Goal: Information Seeking & Learning: Learn about a topic

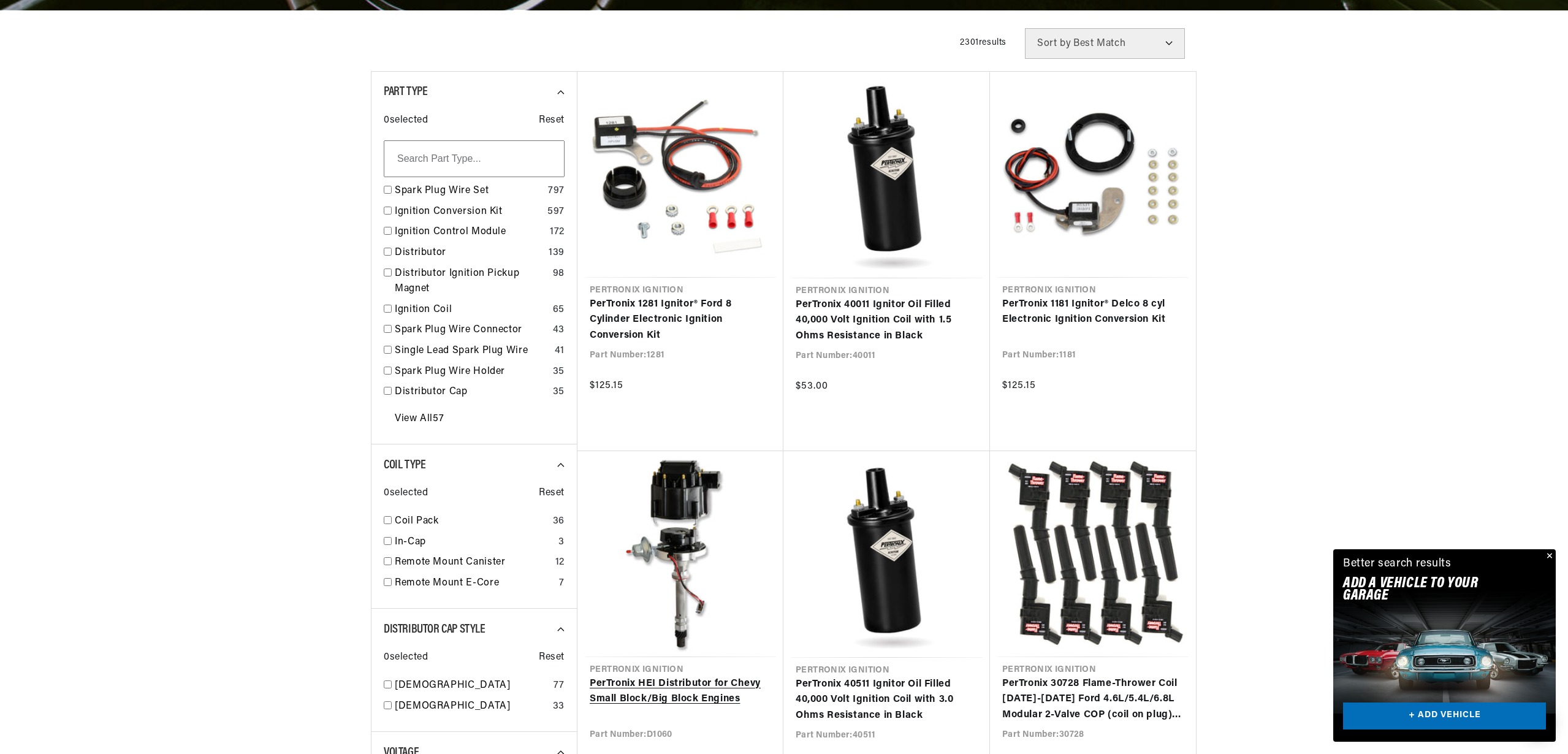
scroll to position [0, 765]
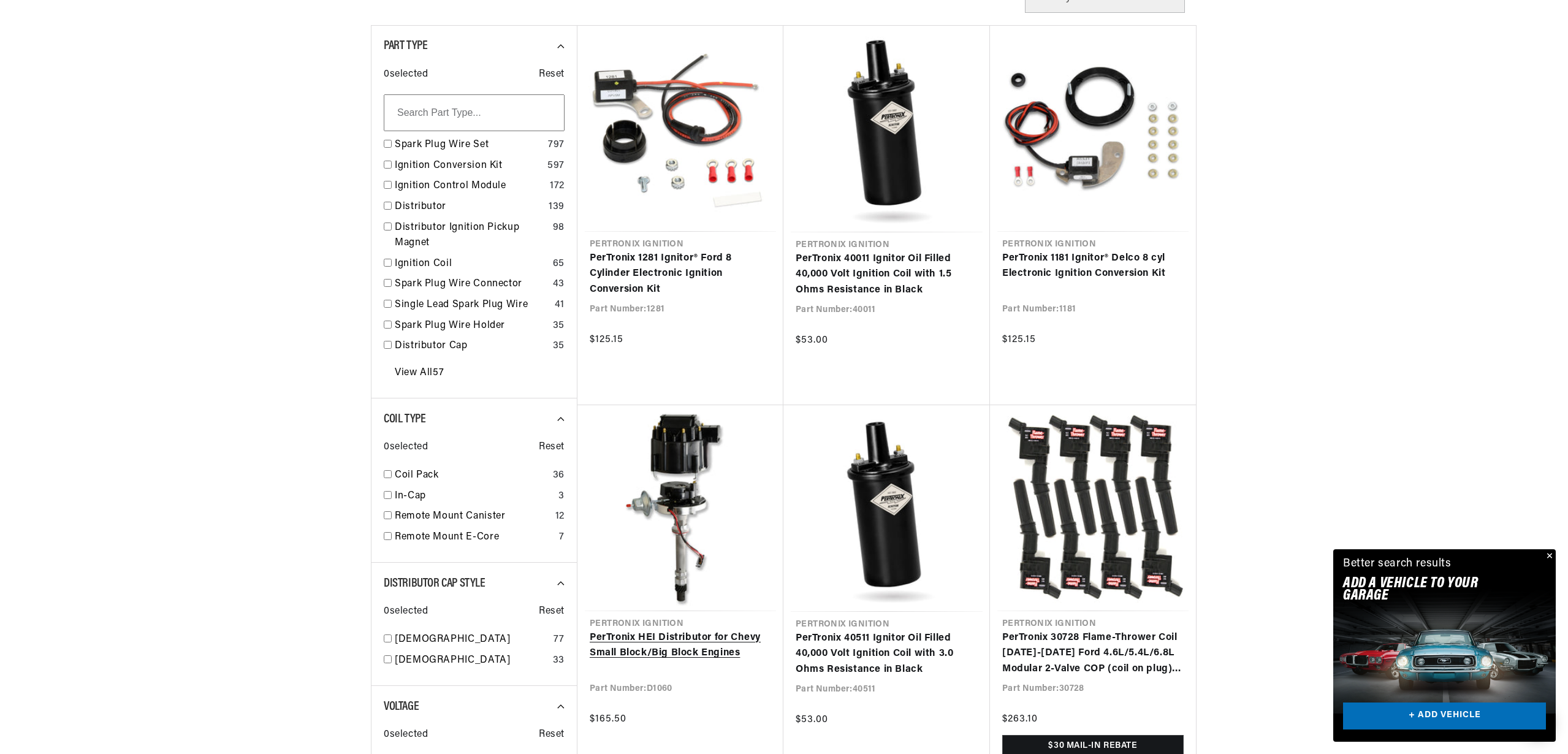
click at [669, 639] on link "PerTronix HEI Distributor for Chevy Small Block/Big Block Engines" at bounding box center [680, 646] width 181 height 31
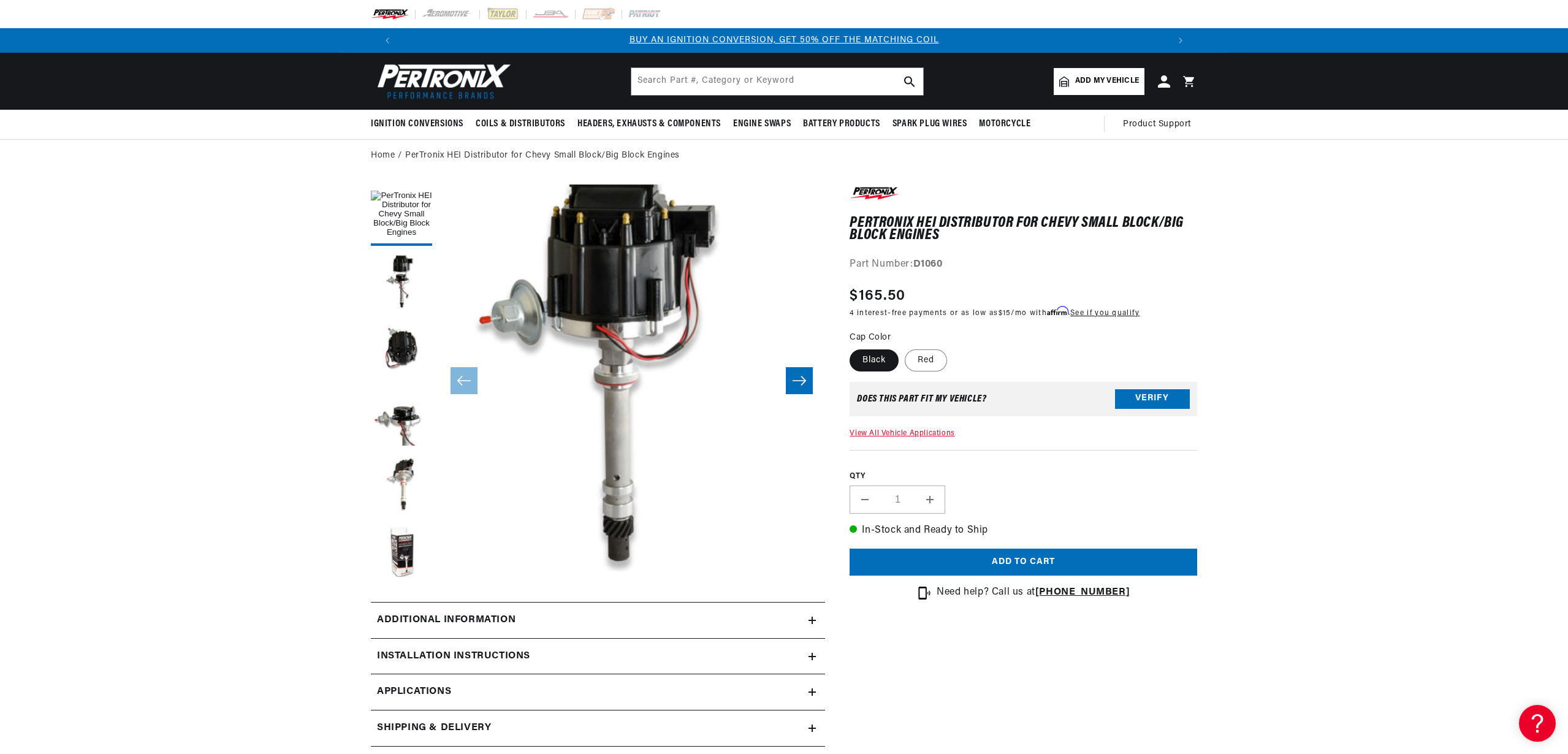
scroll to position [75, 0]
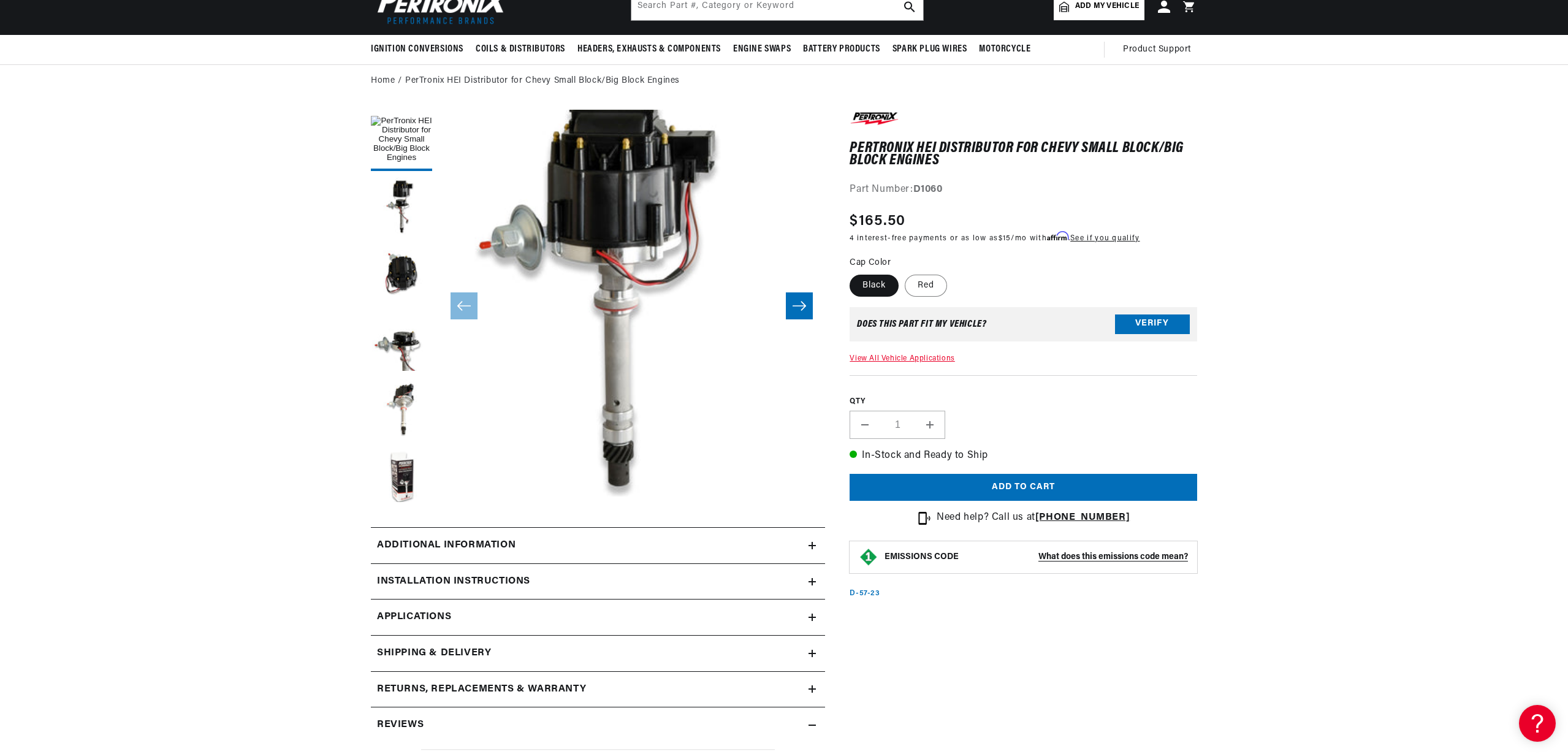
click at [798, 311] on icon "Slide right" at bounding box center [799, 306] width 15 height 12
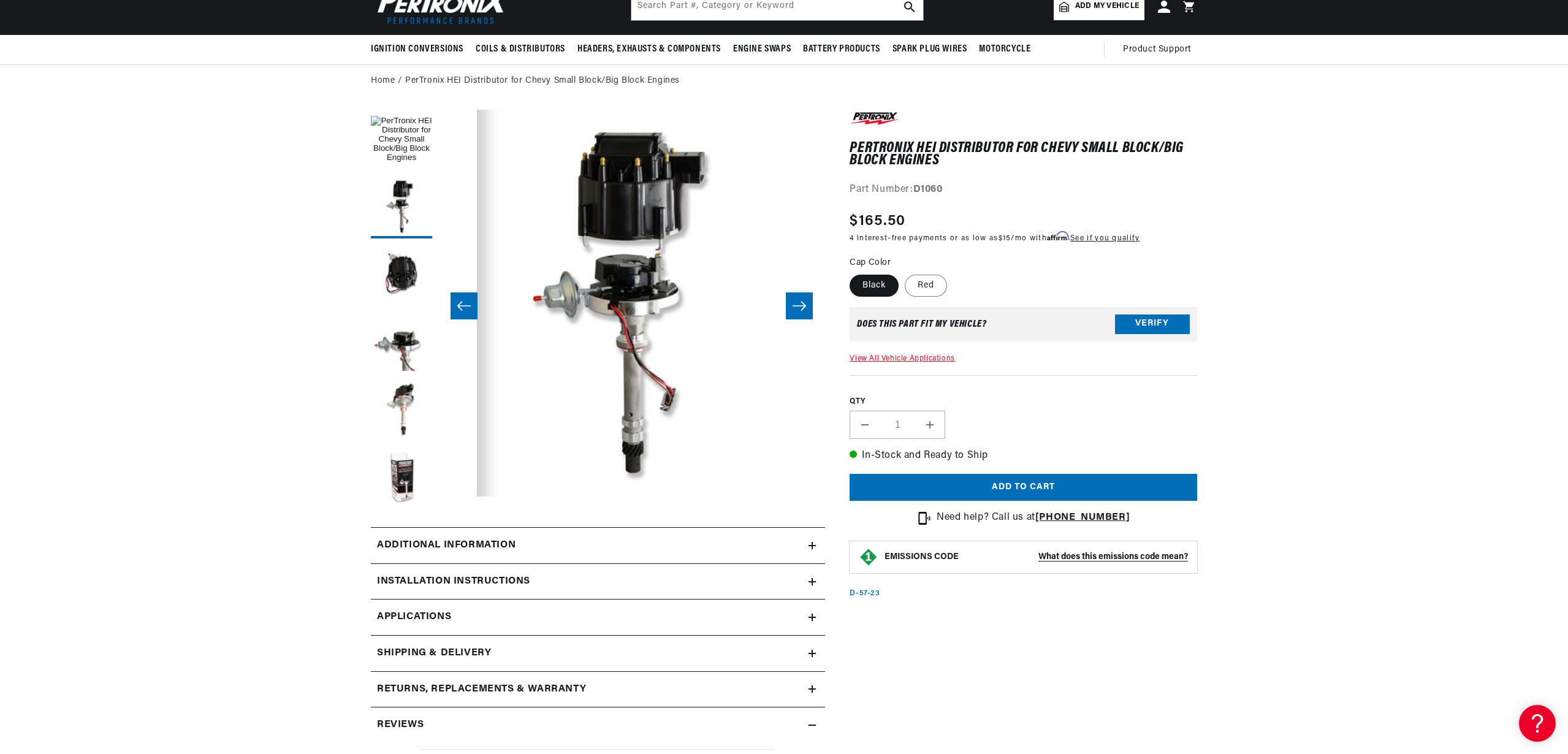
scroll to position [0, 765]
click at [798, 311] on icon "Slide right" at bounding box center [799, 306] width 15 height 12
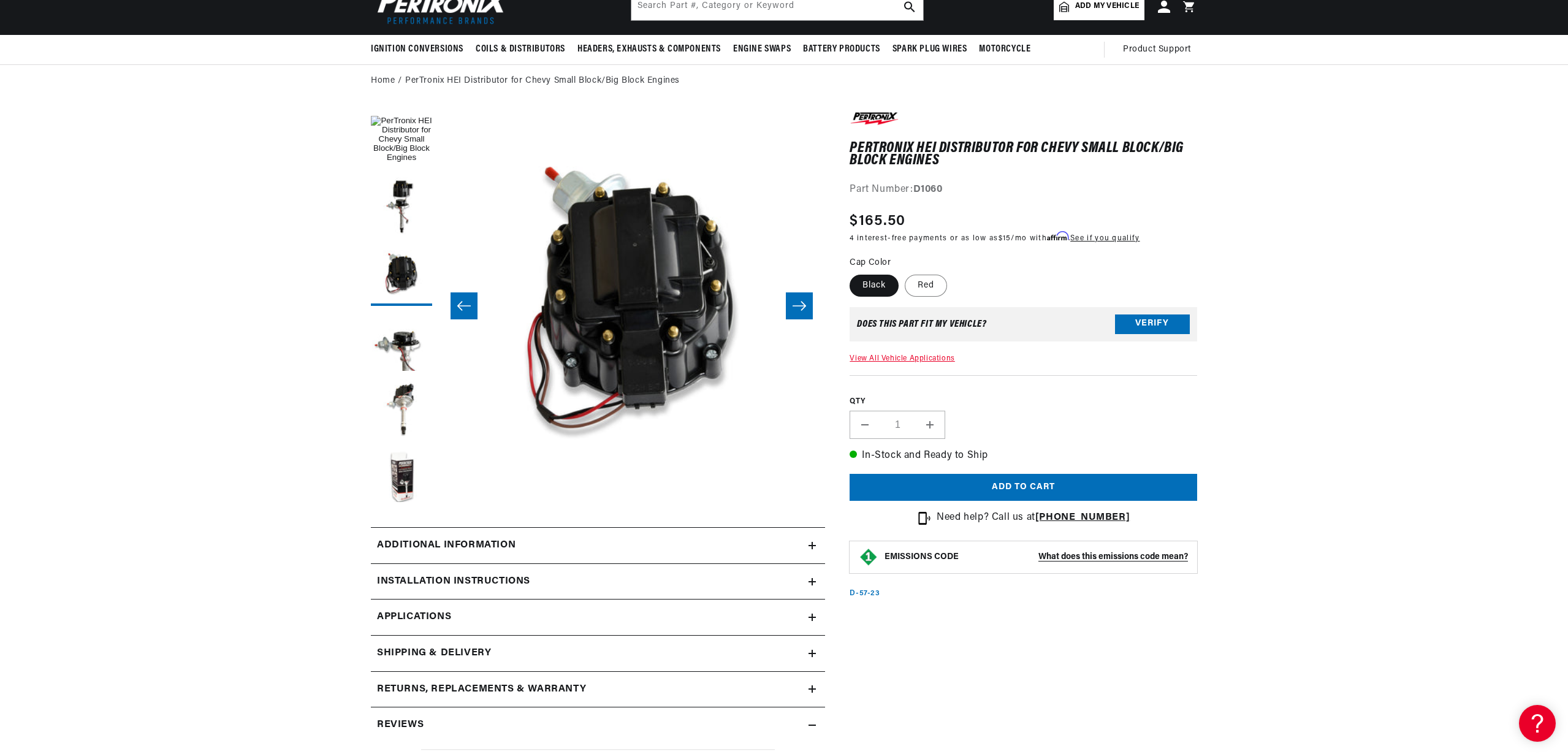
click at [798, 311] on icon "Slide right" at bounding box center [799, 306] width 15 height 12
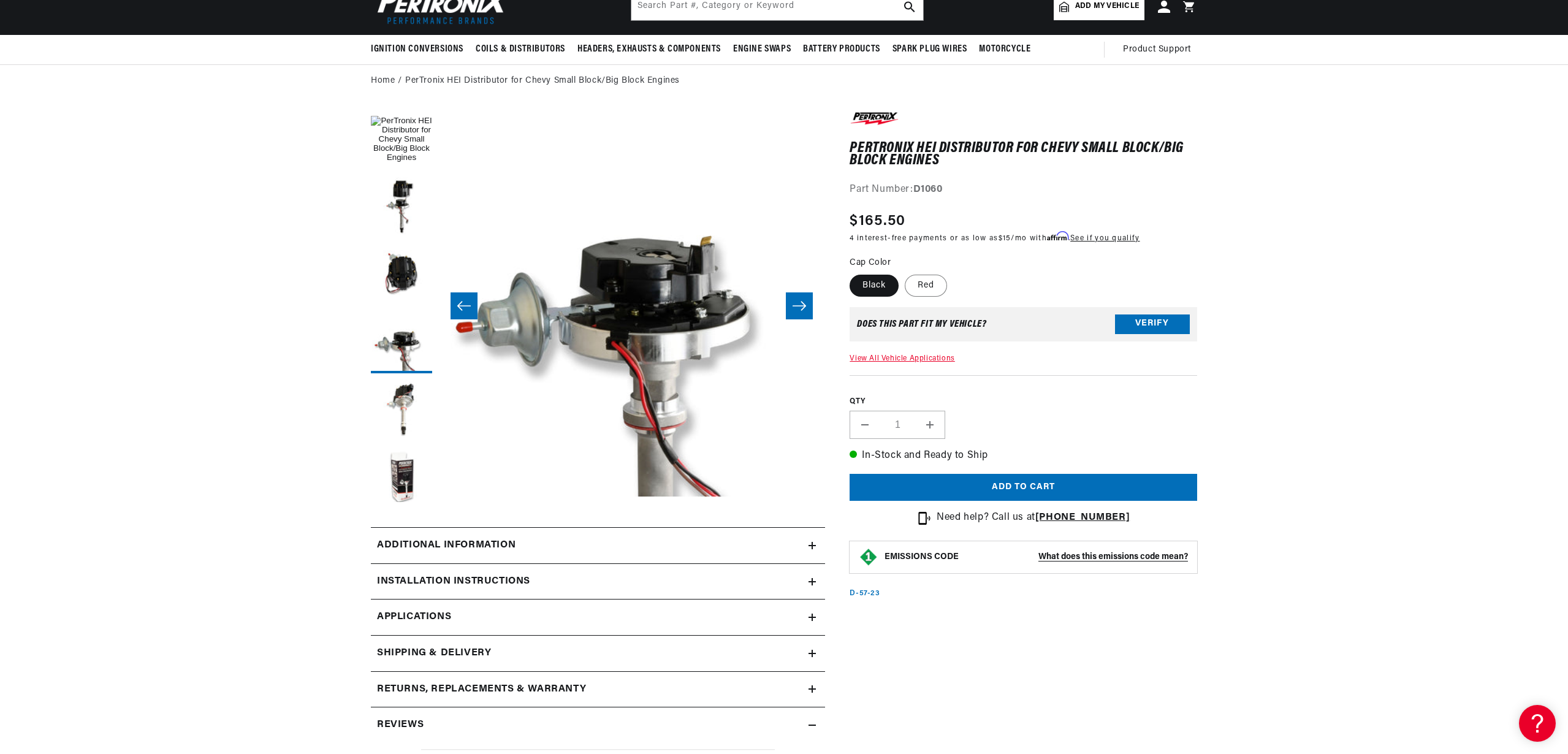
click at [798, 311] on icon "Slide right" at bounding box center [799, 306] width 15 height 12
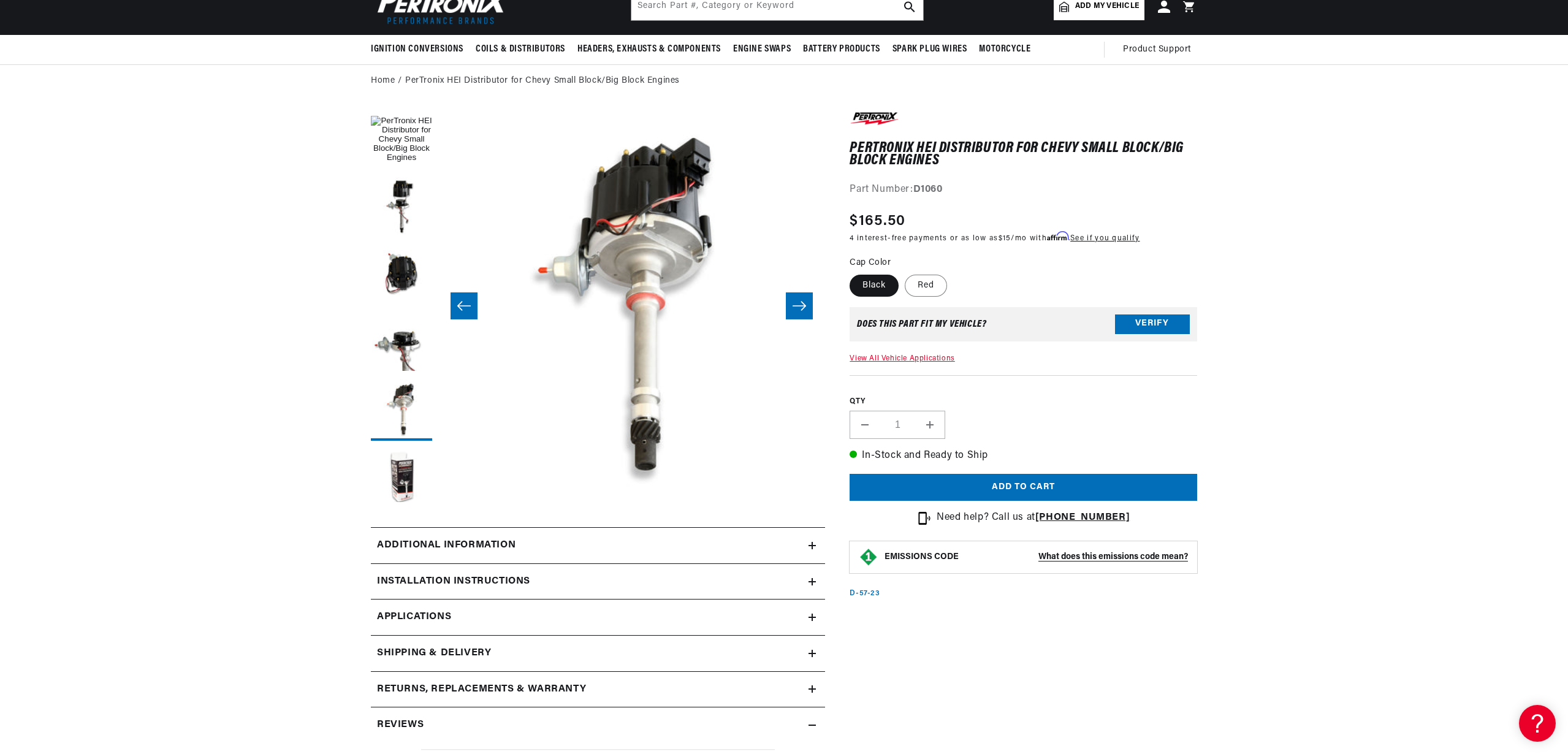
click at [798, 311] on icon "Slide right" at bounding box center [799, 306] width 15 height 12
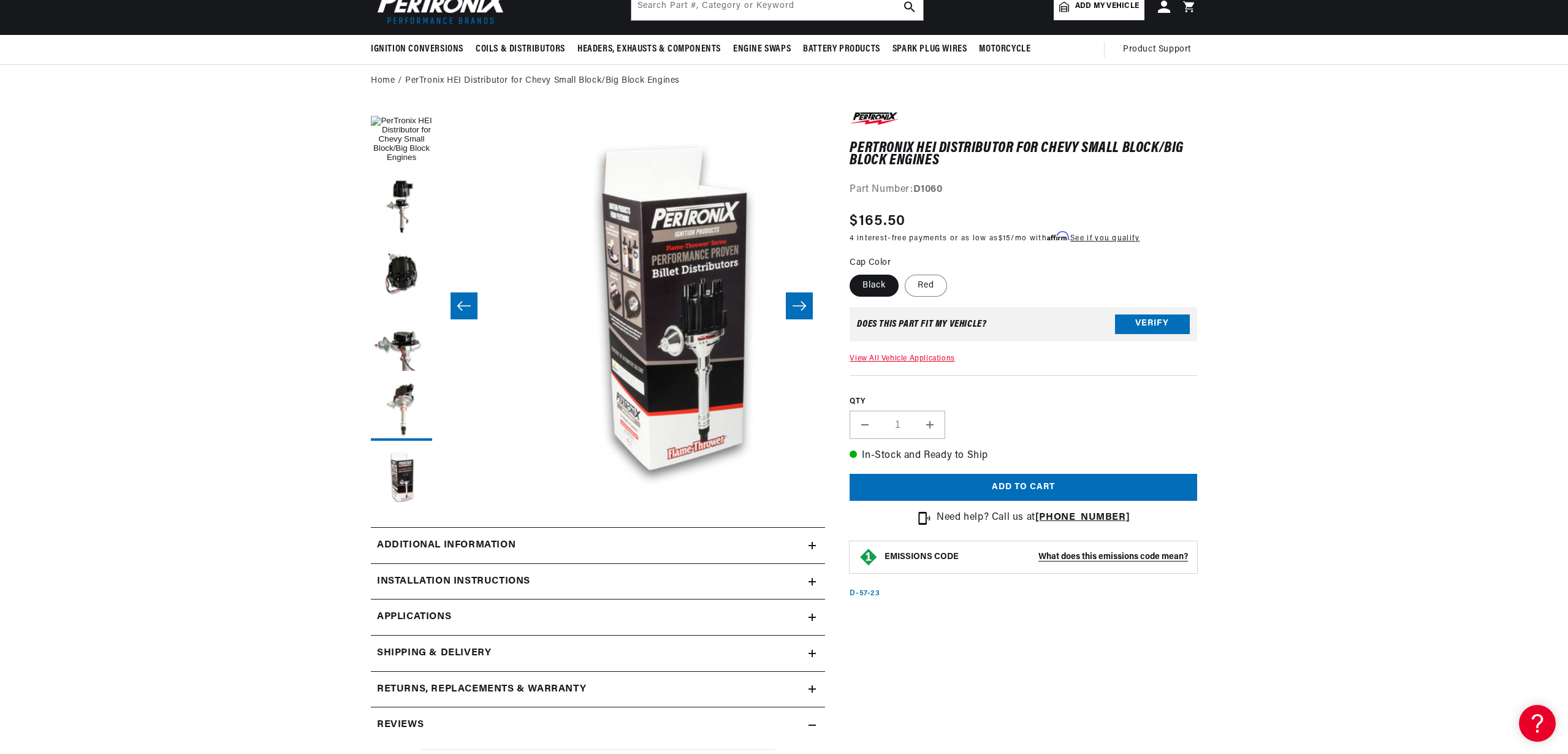
scroll to position [0, 1935]
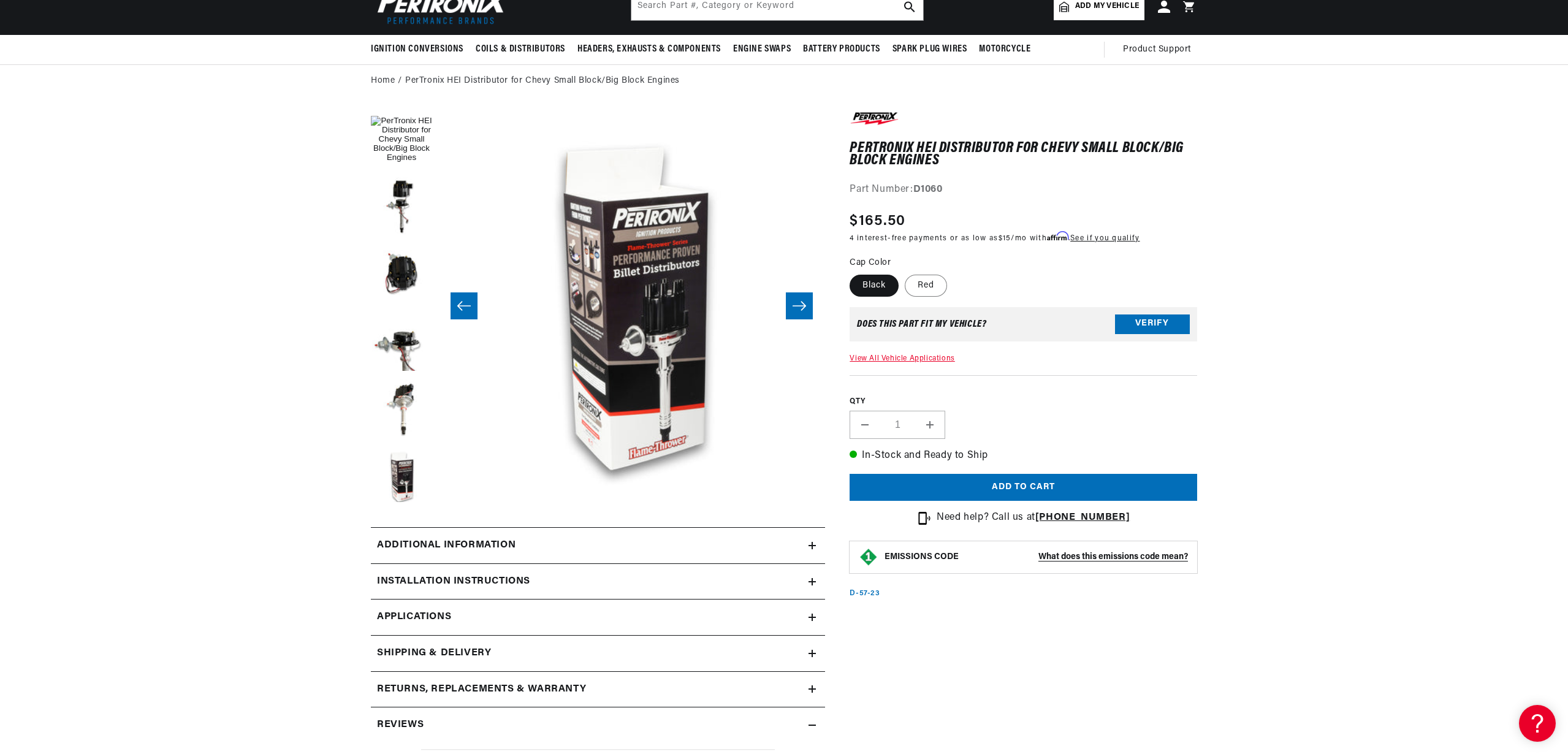
click at [798, 311] on icon "Slide right" at bounding box center [799, 306] width 15 height 12
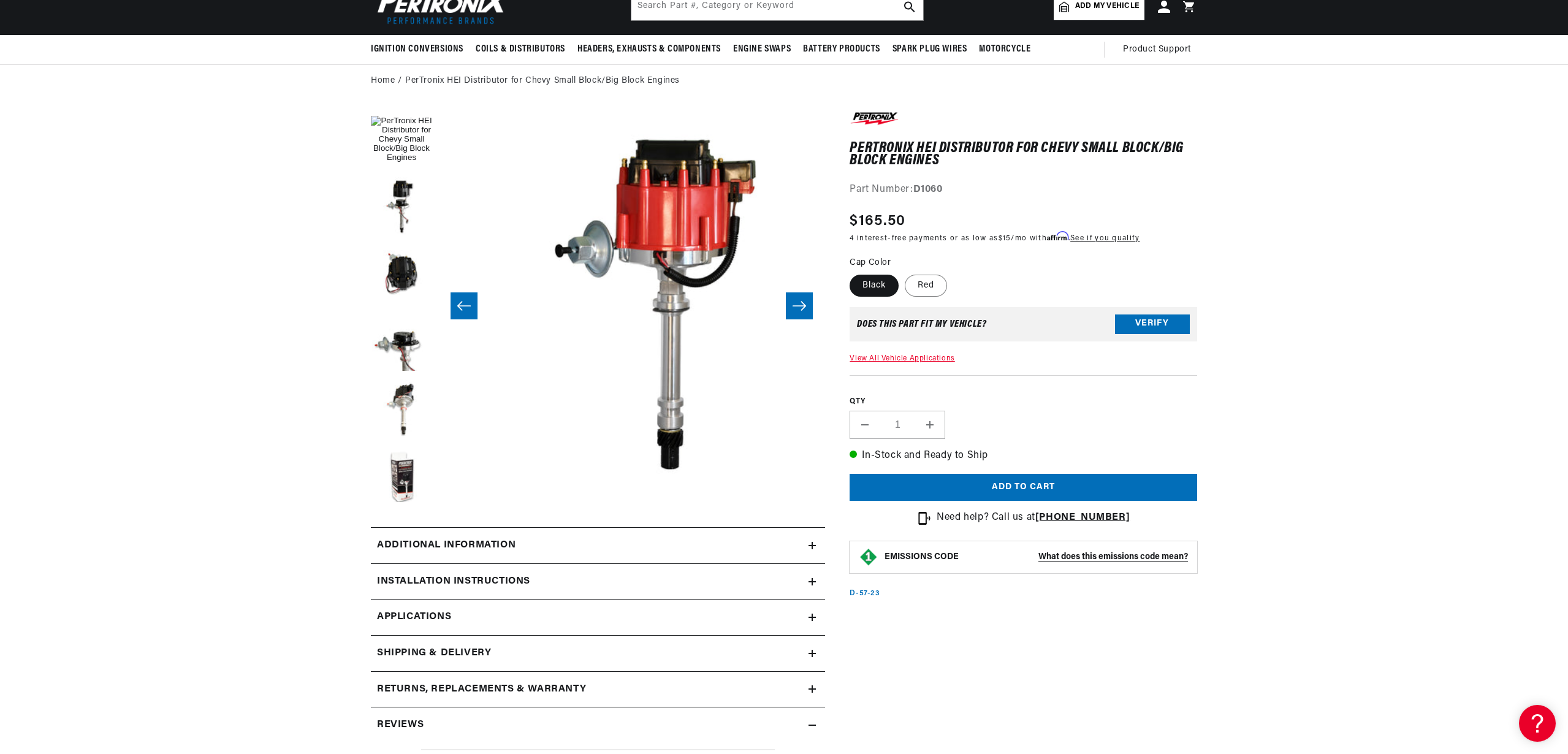
scroll to position [0, 2322]
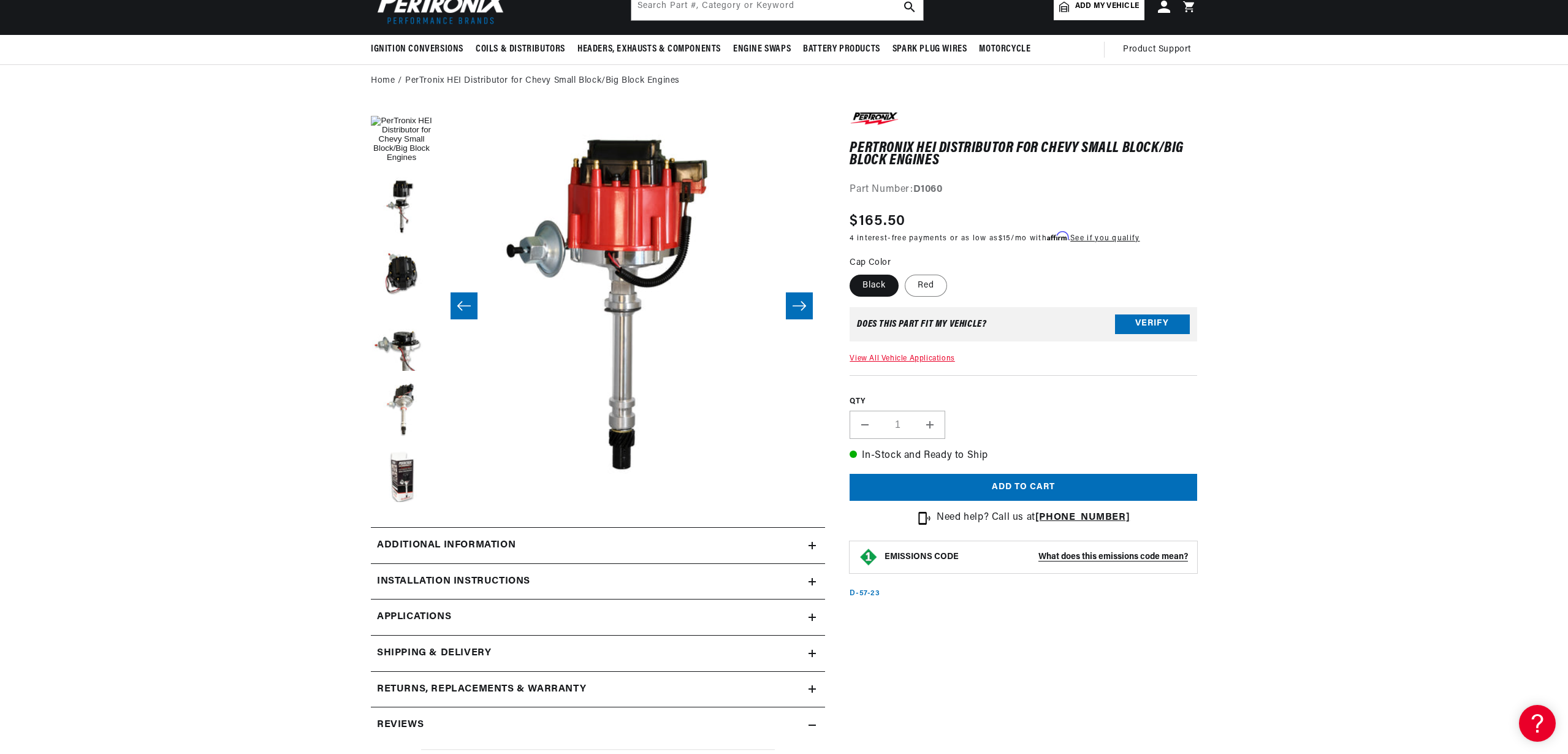
click at [798, 311] on icon "Slide right" at bounding box center [799, 306] width 15 height 12
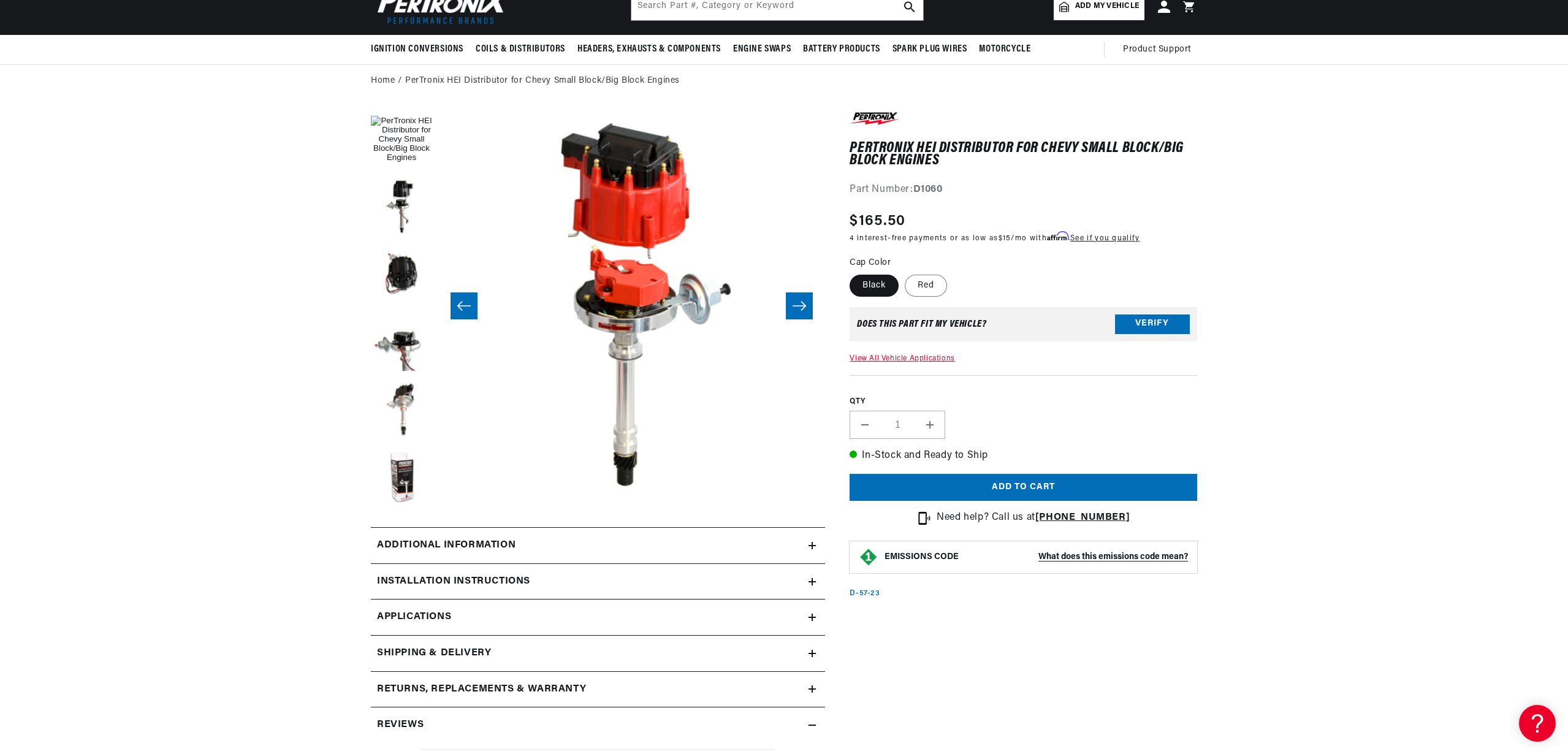
scroll to position [0, 2709]
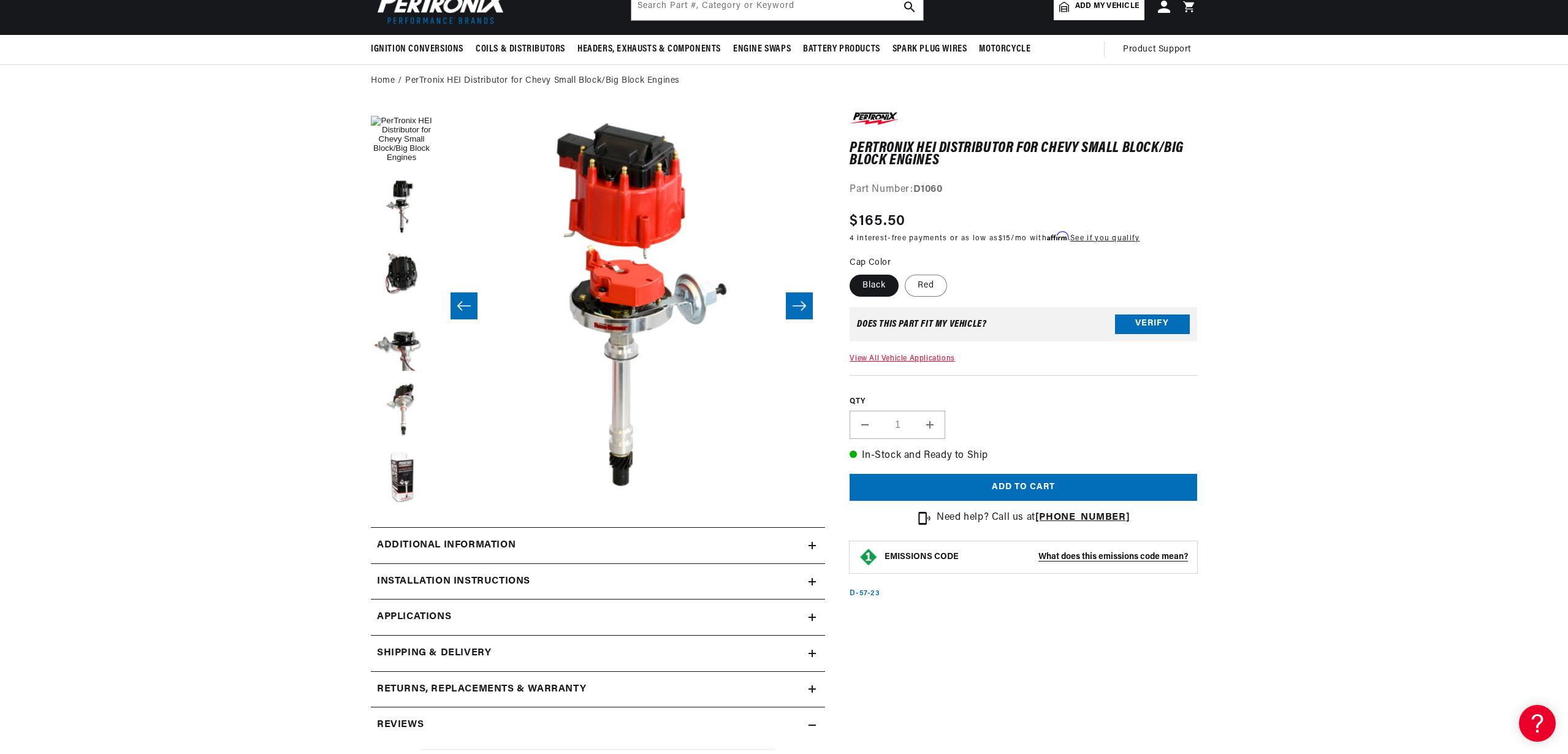
click at [798, 311] on icon "Slide right" at bounding box center [799, 306] width 15 height 12
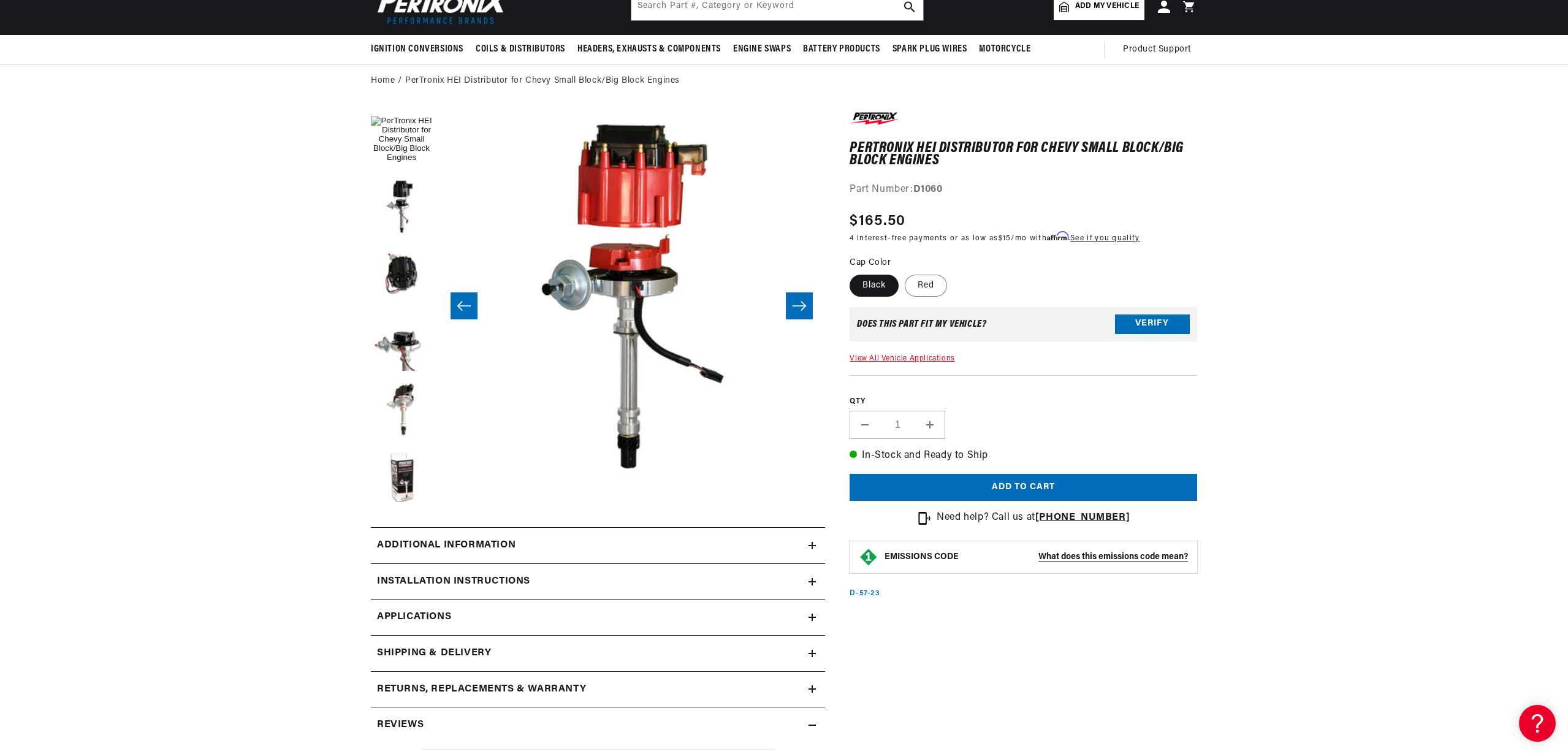
click at [798, 311] on icon "Slide right" at bounding box center [799, 306] width 15 height 12
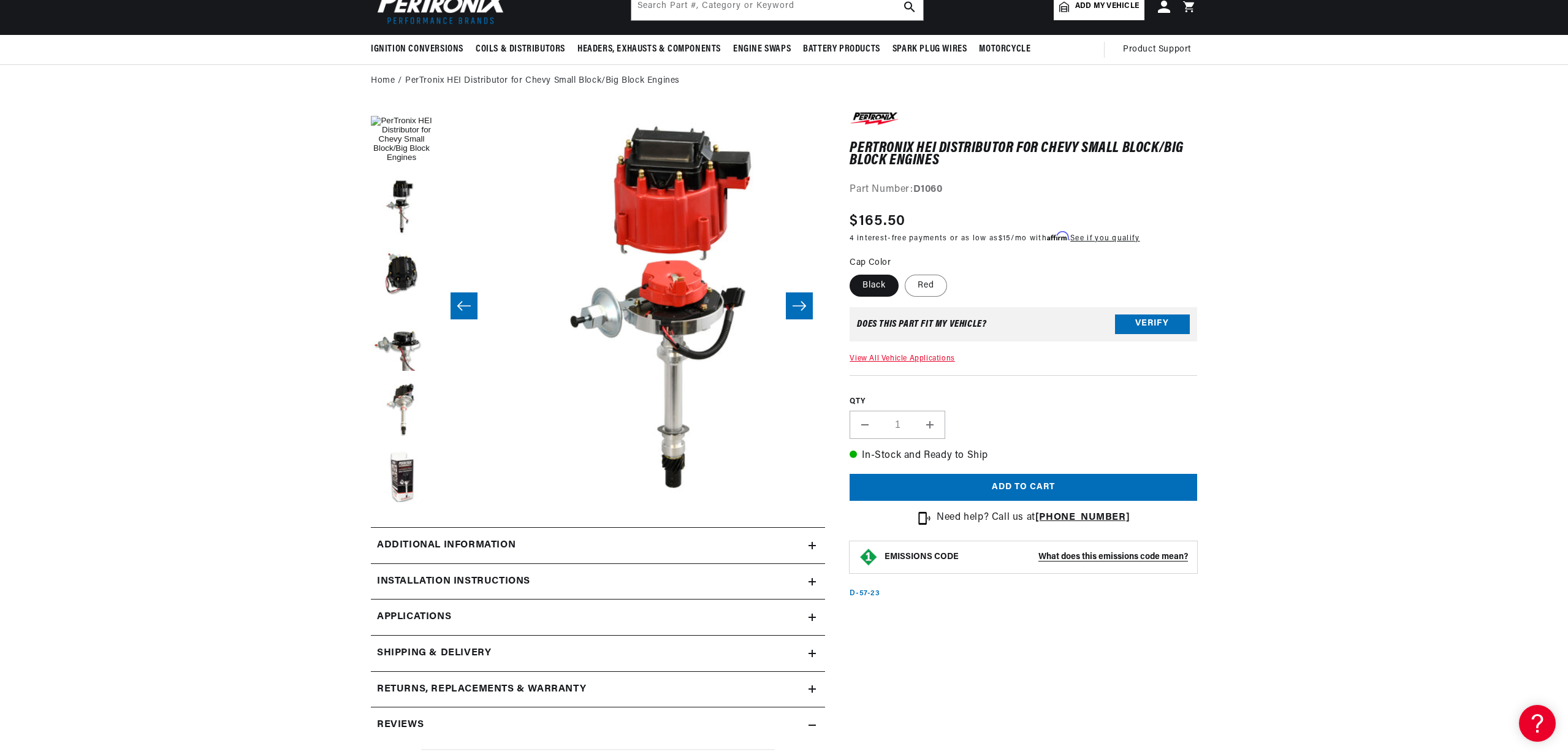
scroll to position [0, 3483]
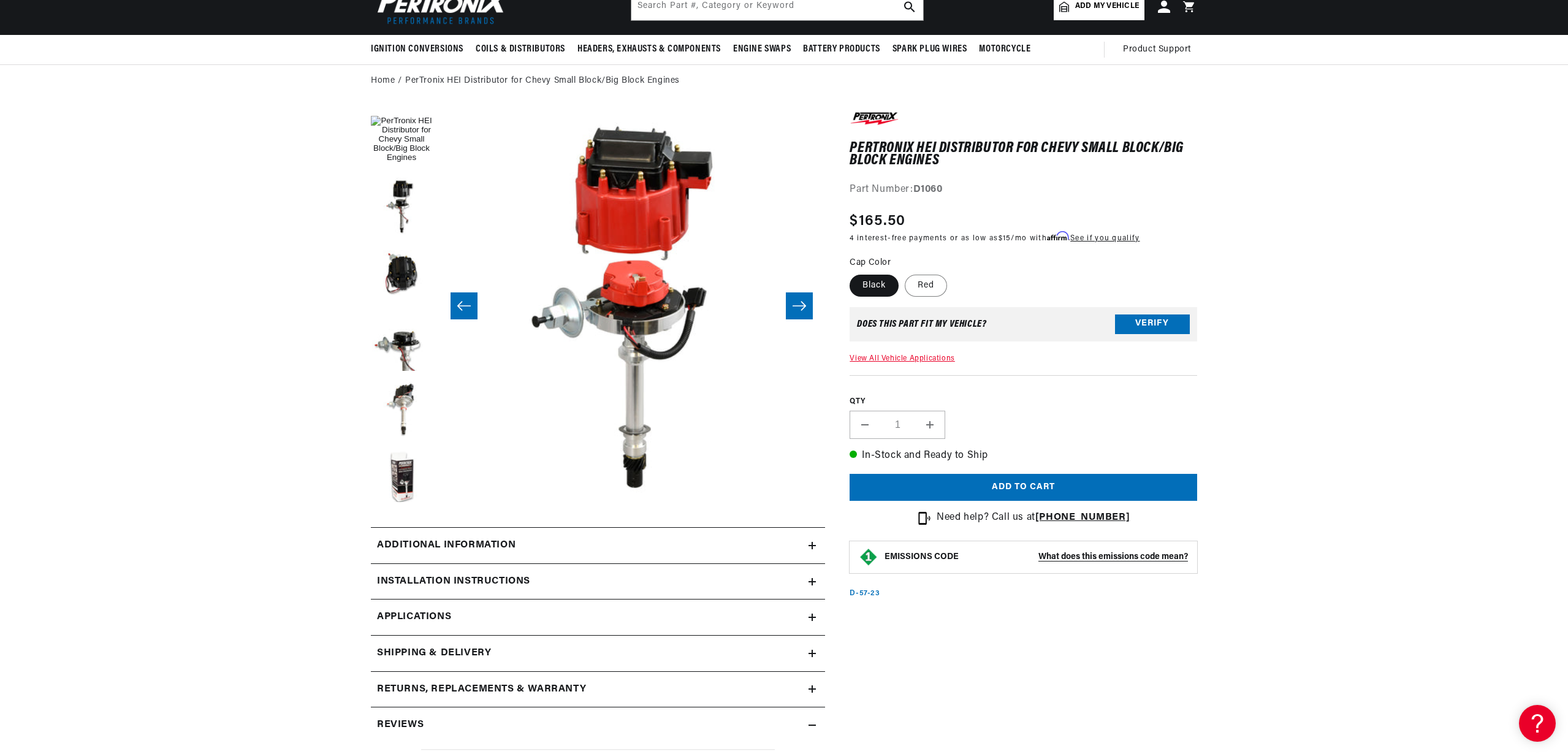
click at [798, 311] on icon "Slide right" at bounding box center [799, 306] width 15 height 12
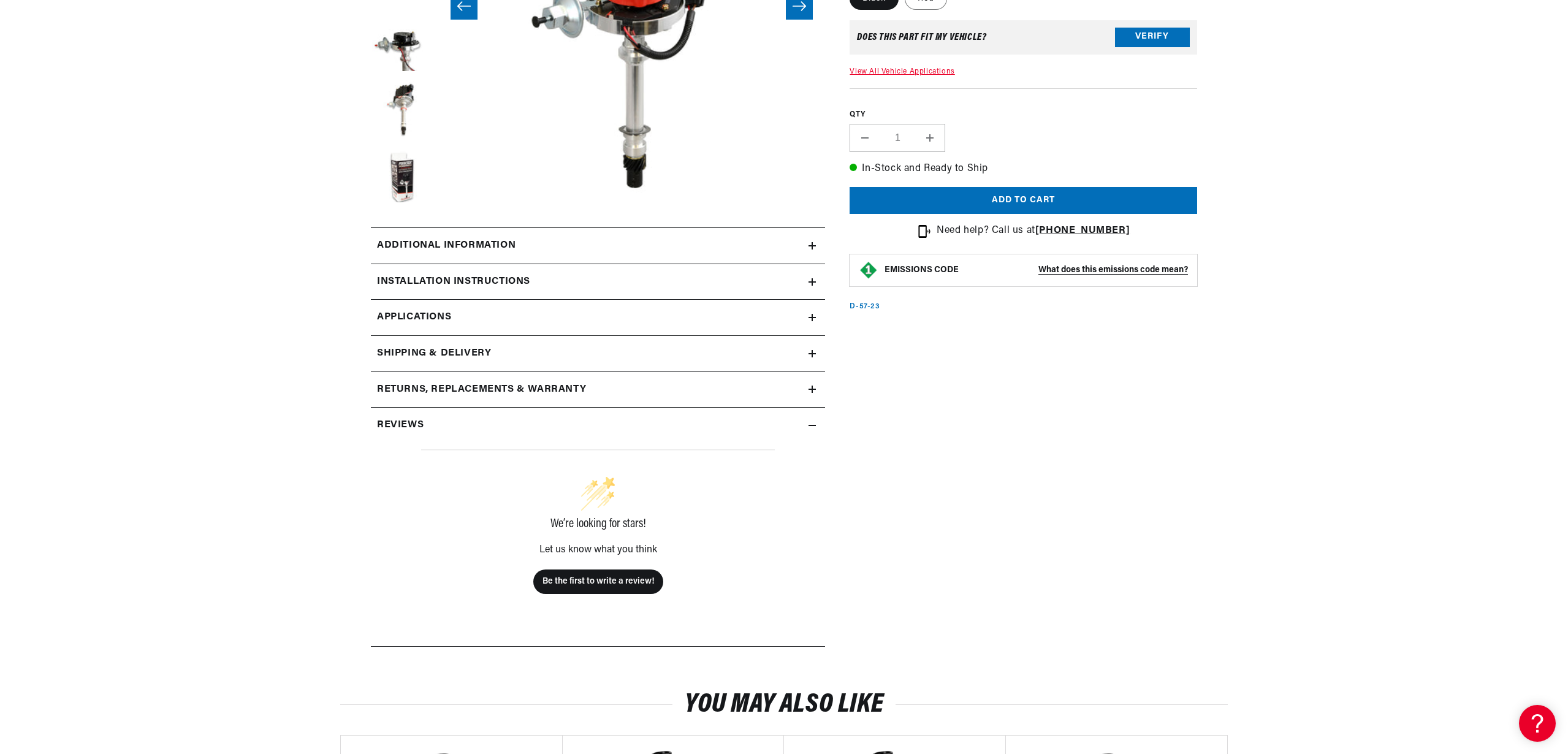
scroll to position [0, 0]
click at [809, 315] on icon at bounding box center [812, 318] width 7 height 7
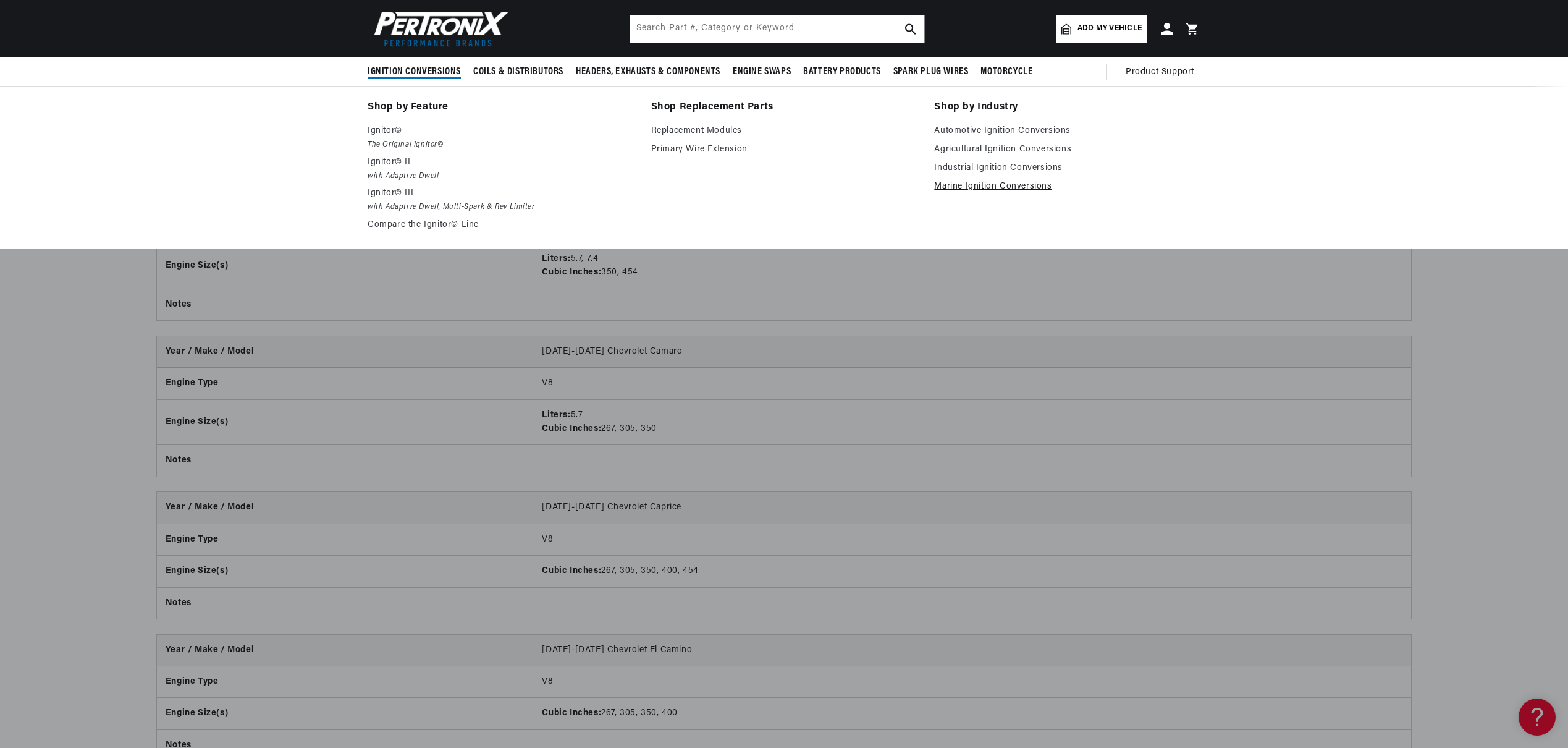
click at [987, 188] on link "Marine Ignition Conversions" at bounding box center [1067, 186] width 266 height 15
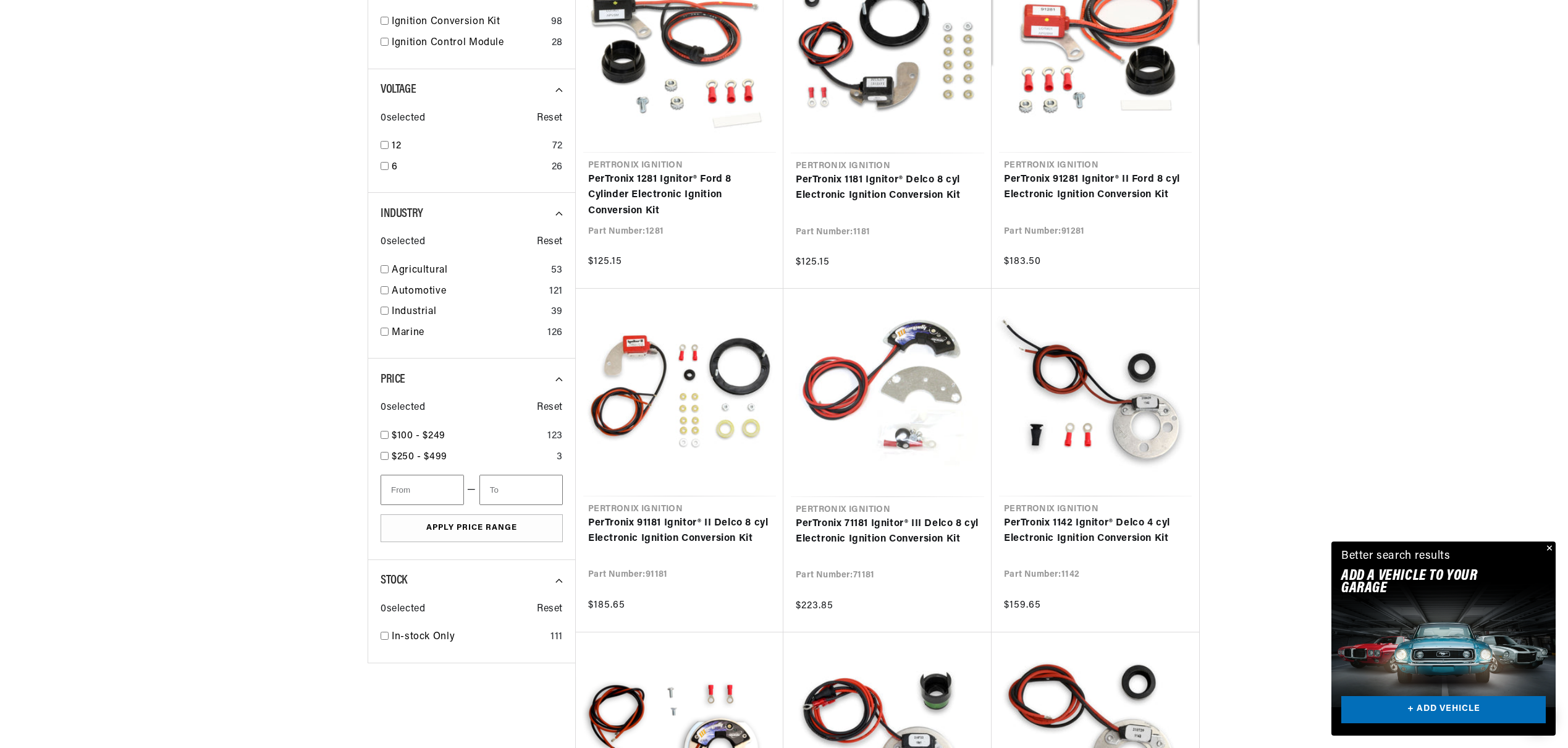
scroll to position [0, 771]
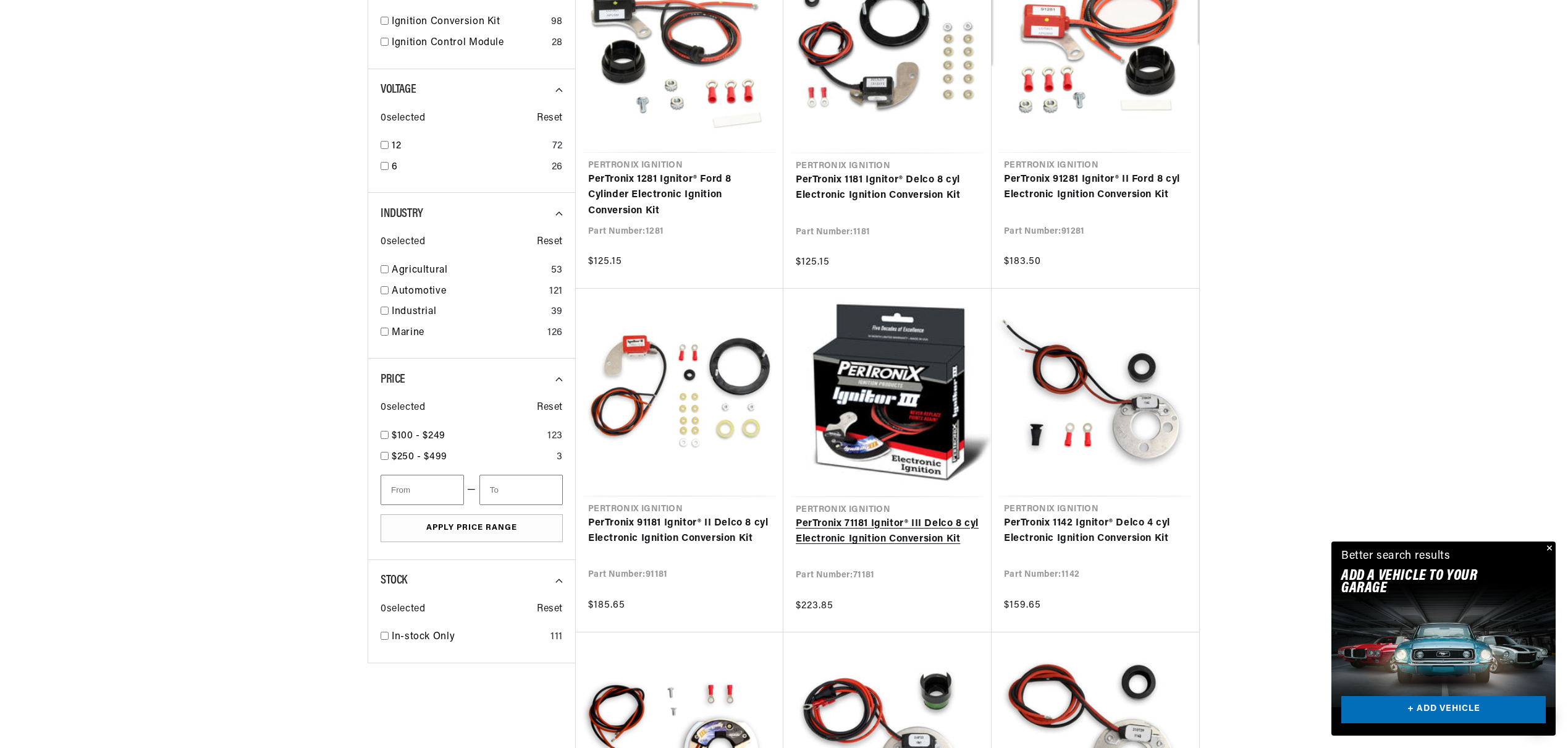
click at [895, 524] on link "PerTronix 71181 Ignitor® III Delco 8 cyl Electronic Ignition Conversion Kit" at bounding box center [888, 532] width 183 height 32
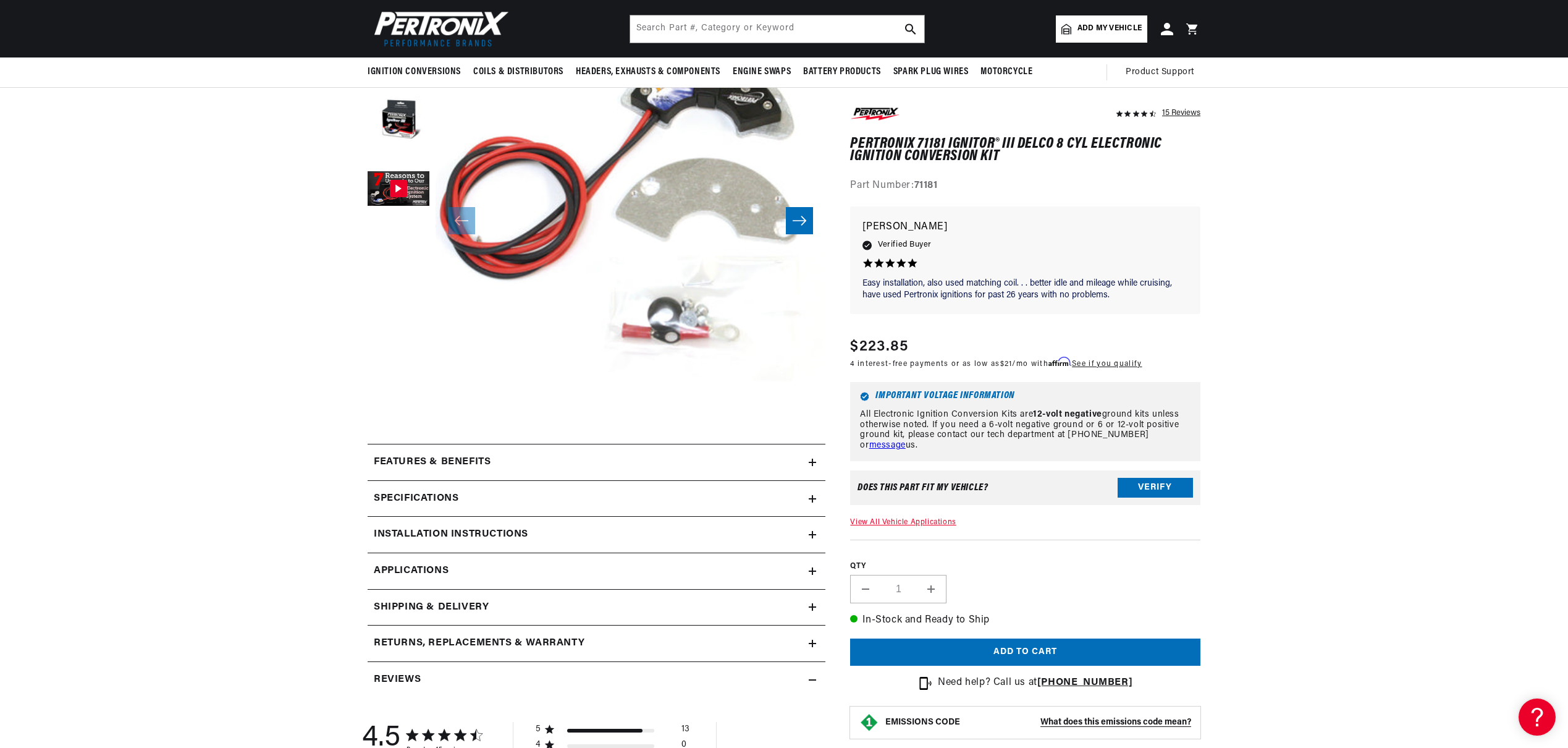
scroll to position [0, 771]
click at [812, 459] on icon at bounding box center [812, 462] width 7 height 7
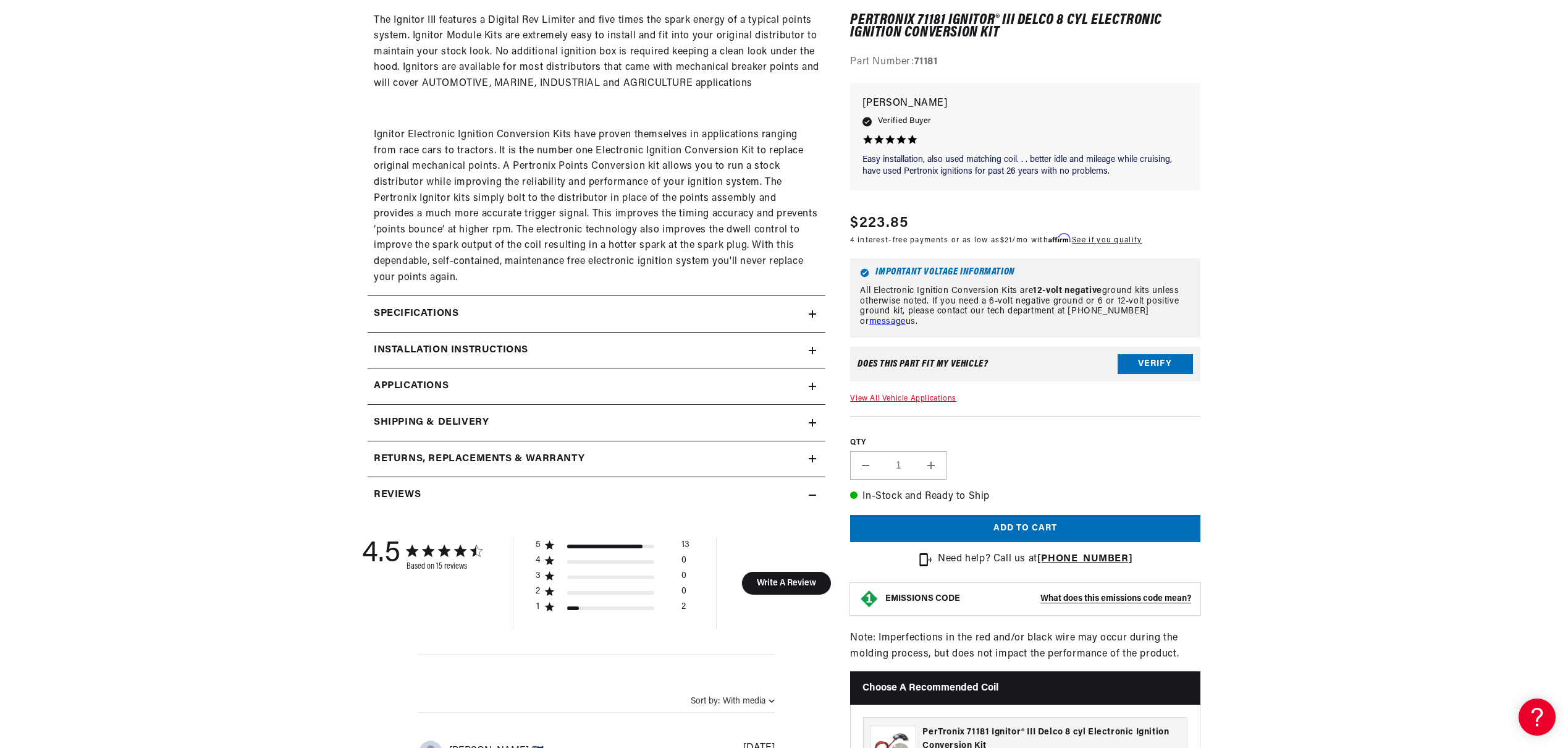
scroll to position [0, 0]
click at [812, 314] on icon at bounding box center [812, 314] width 7 height 0
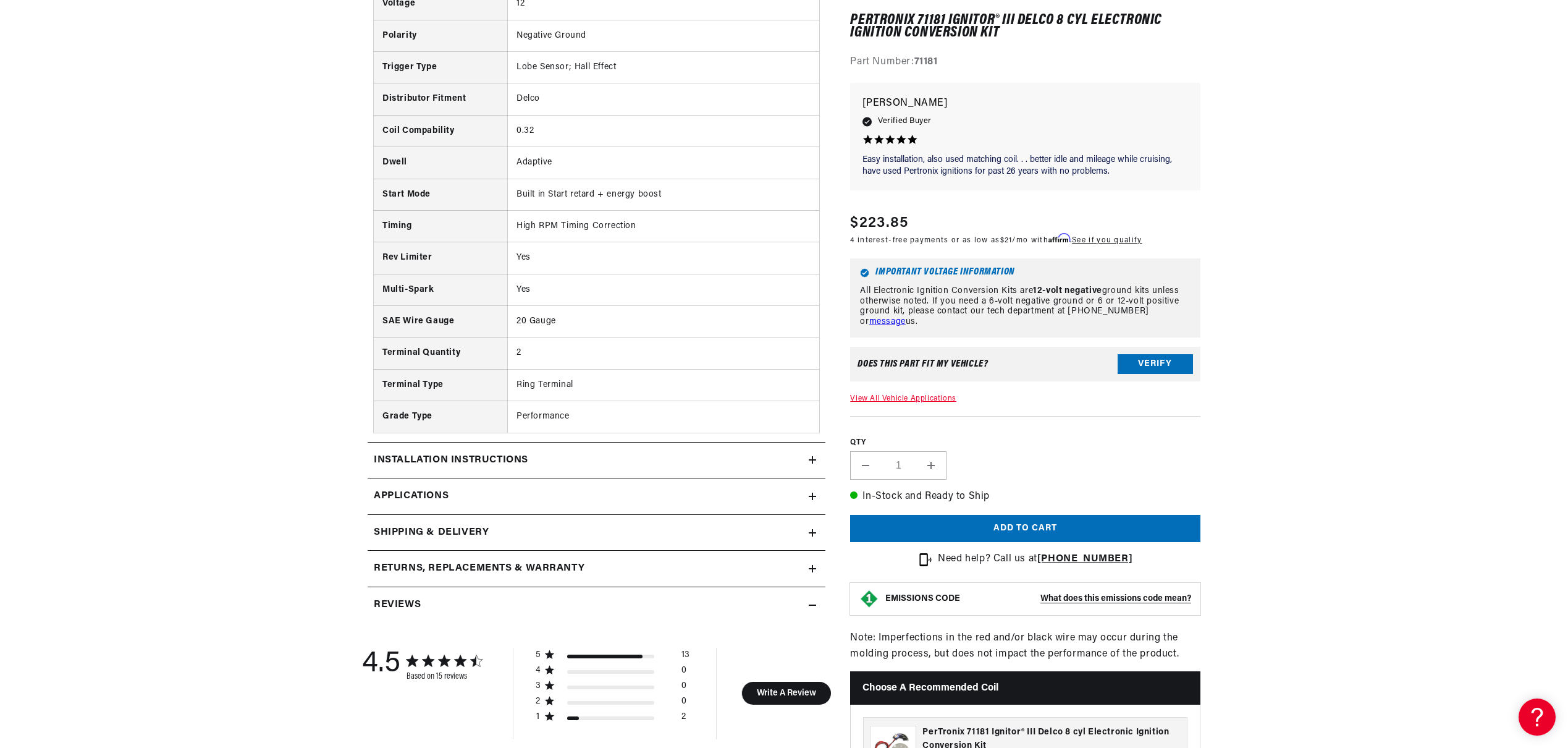
scroll to position [1250, 0]
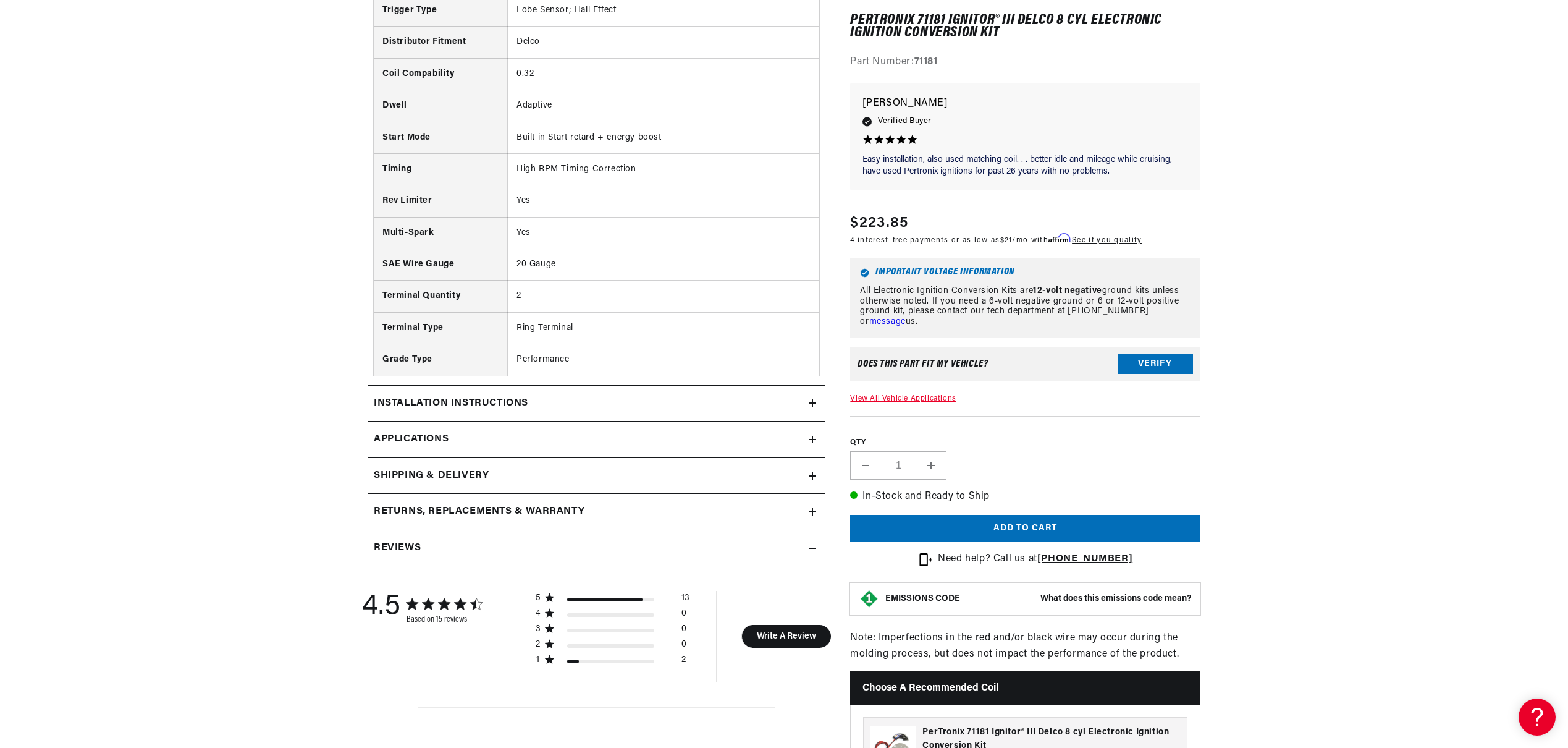
click at [809, 403] on icon at bounding box center [812, 403] width 7 height 7
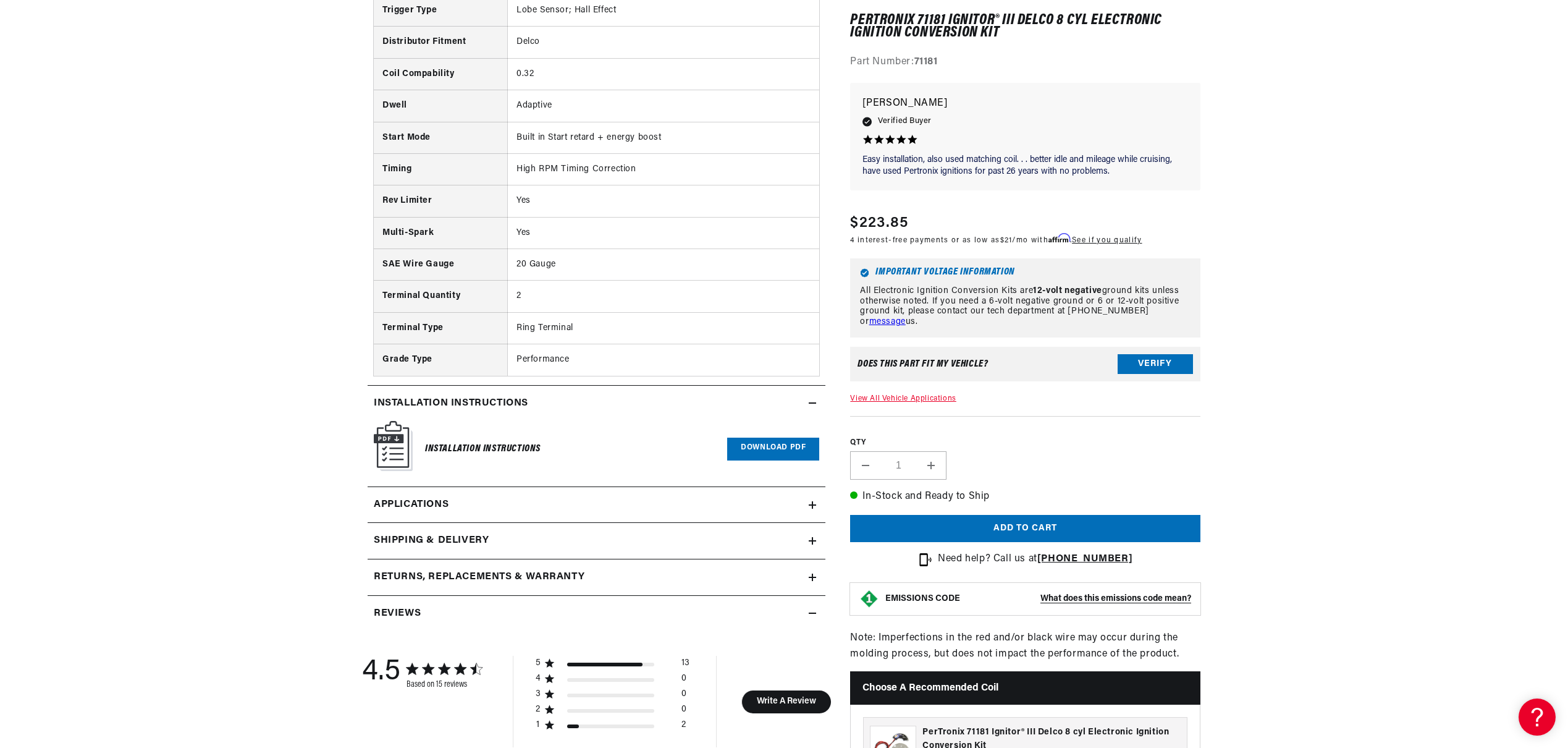
scroll to position [1399, 0]
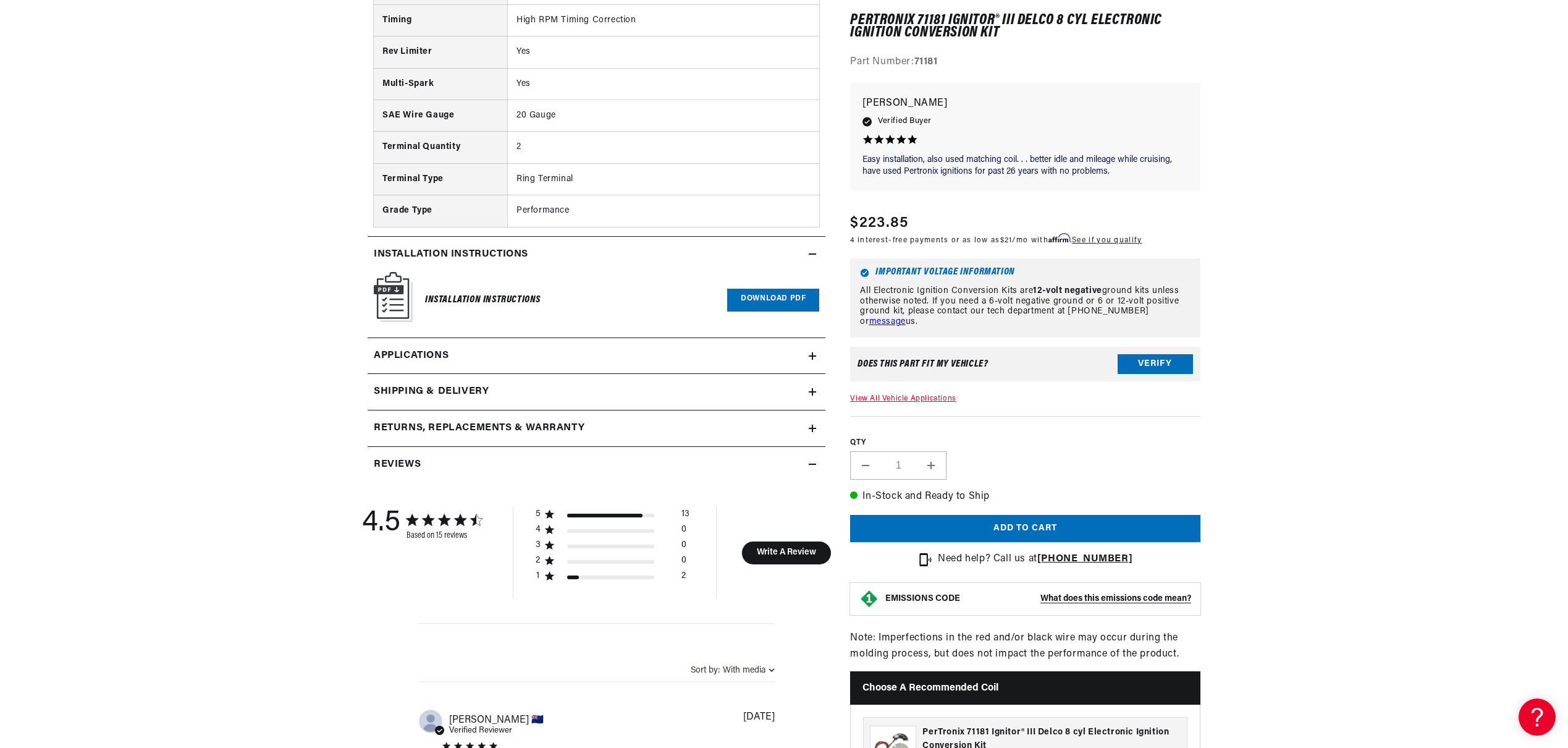
click at [807, 354] on link "Applications" at bounding box center [596, 356] width 458 height 37
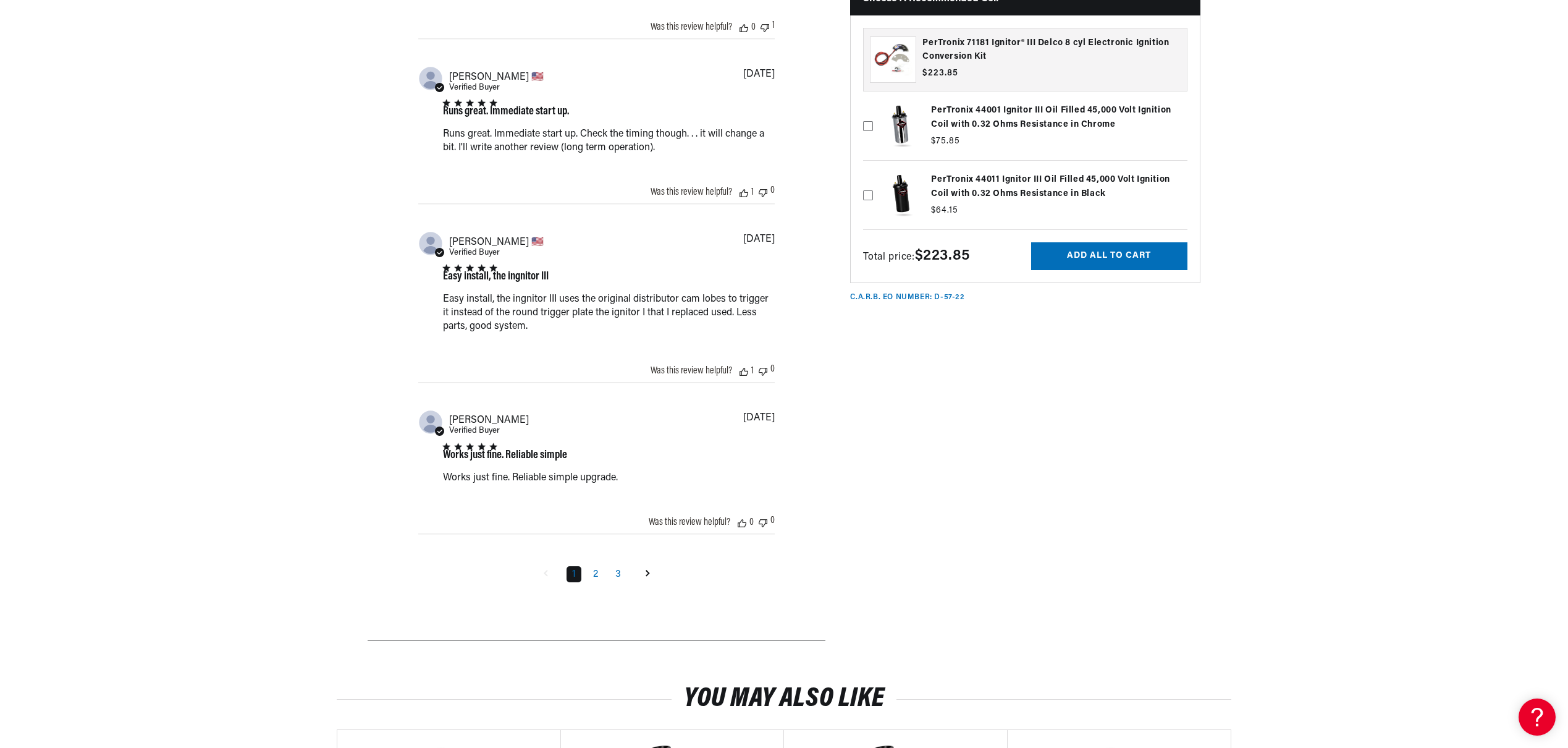
scroll to position [2450, 0]
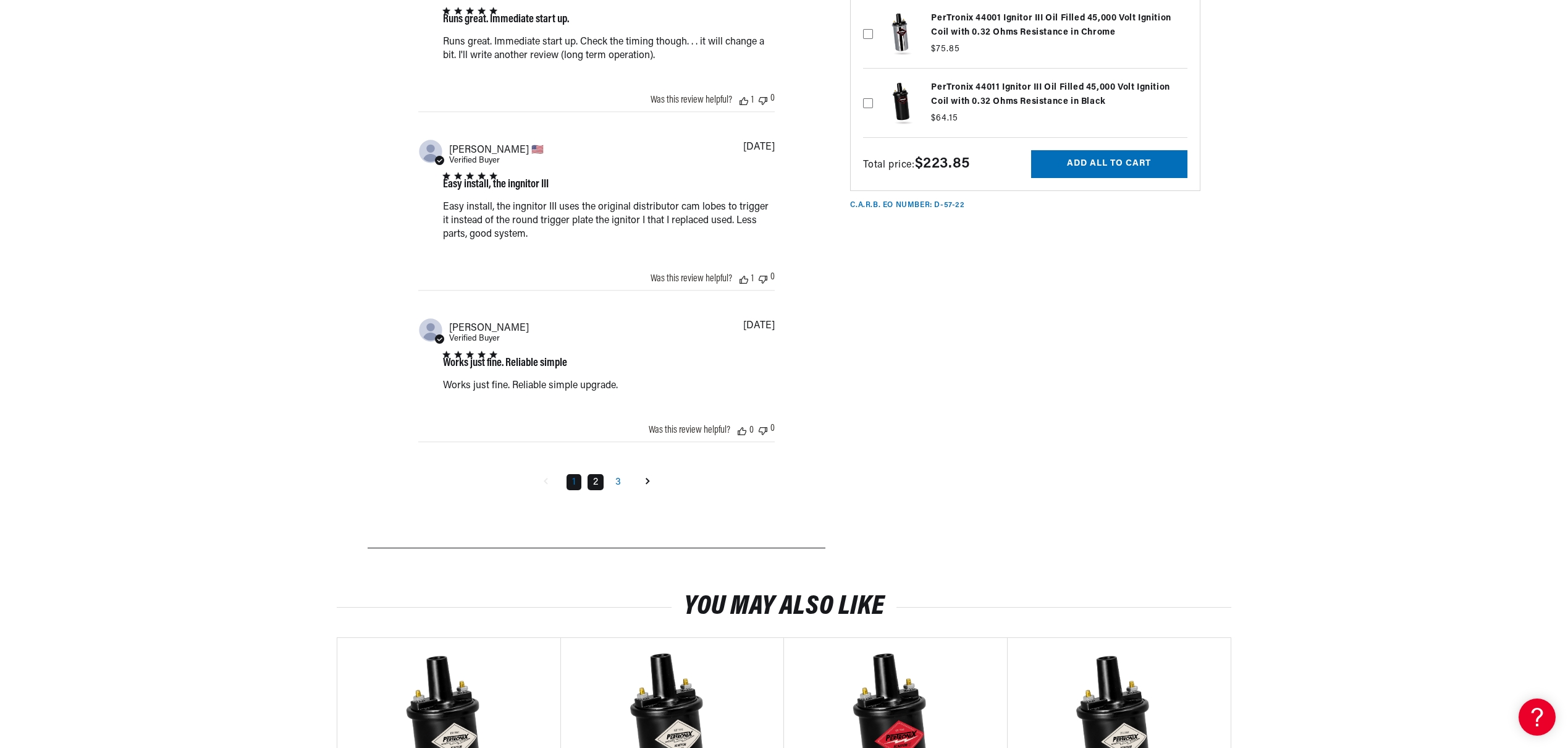
click at [594, 490] on link "2" at bounding box center [595, 482] width 16 height 16
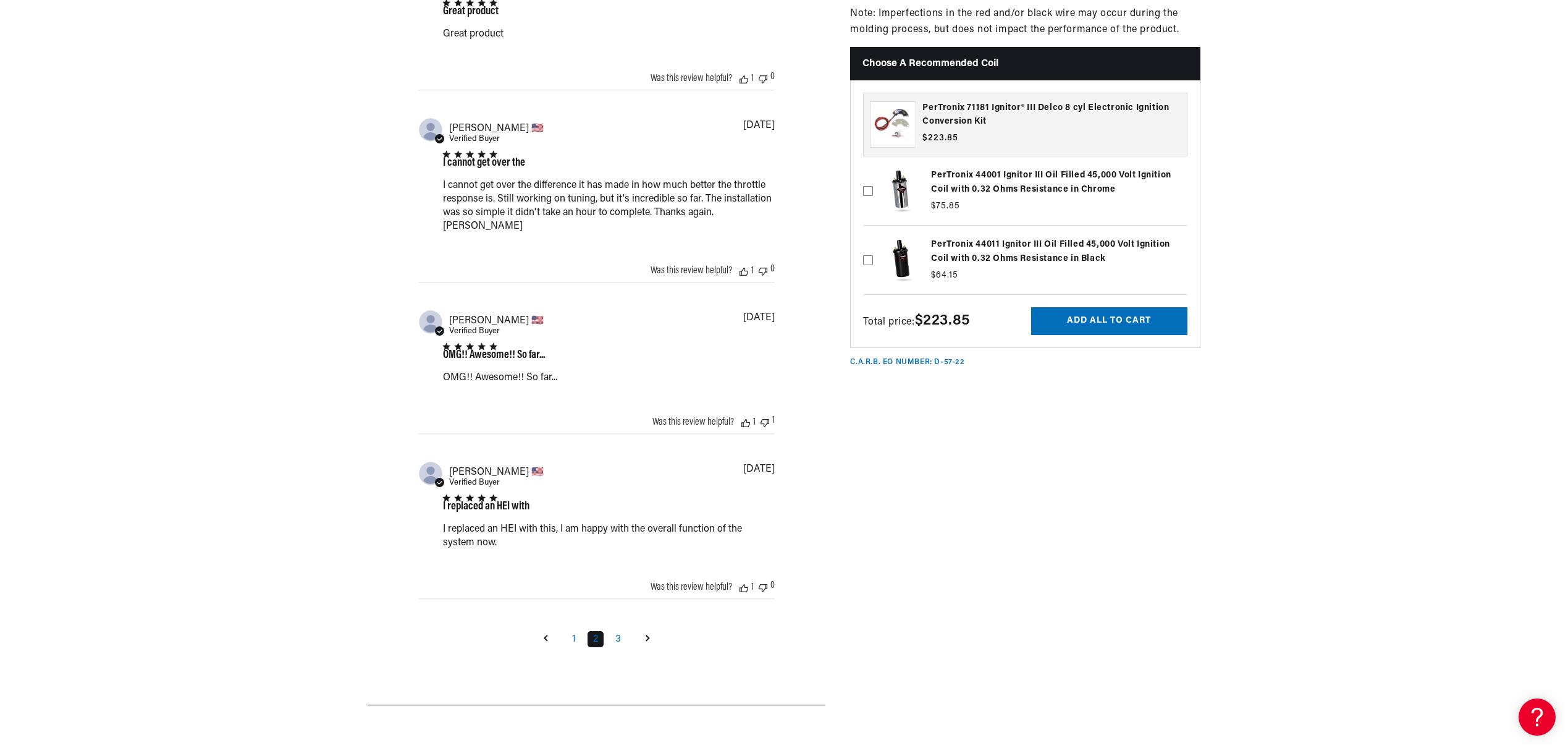
scroll to position [2358, 0]
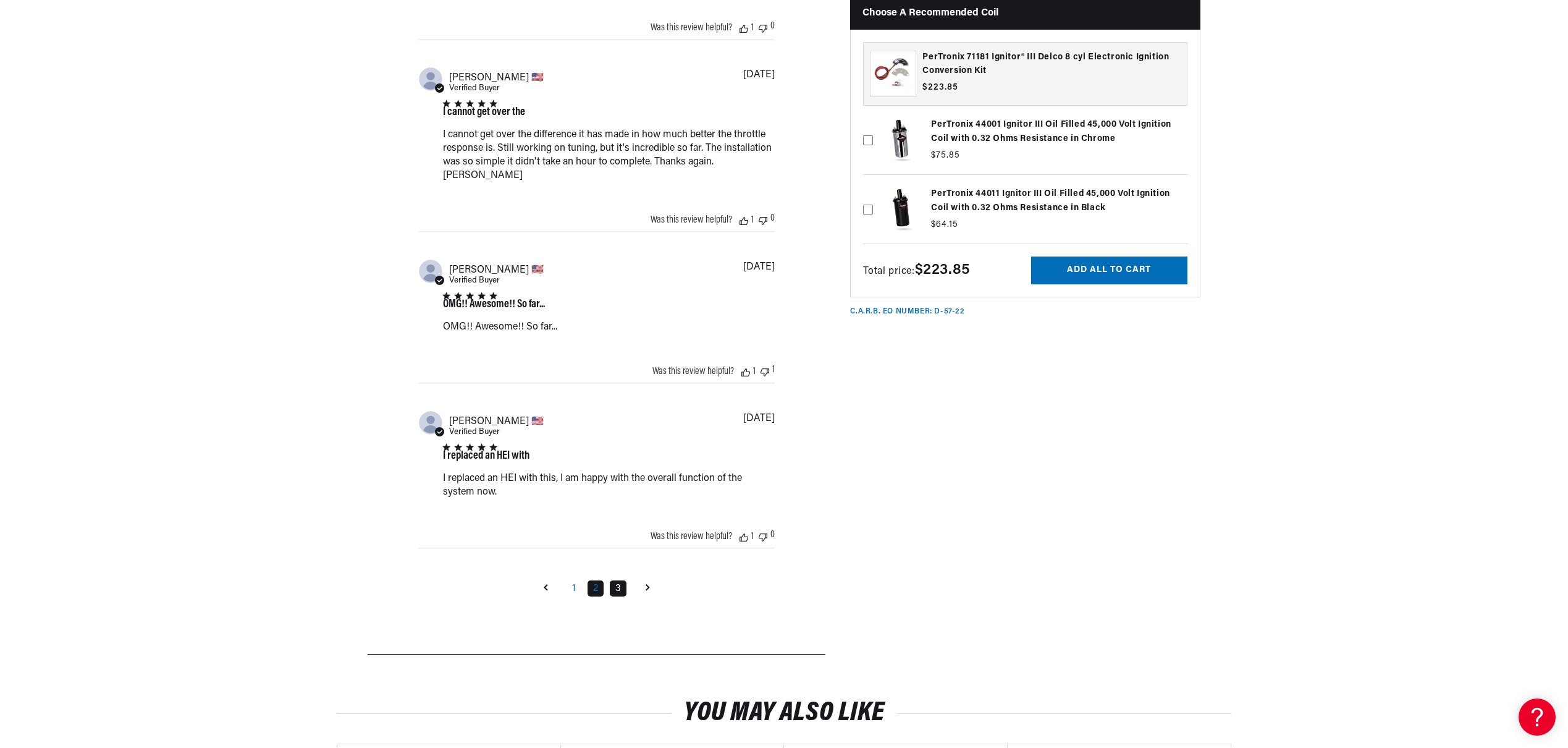
click at [620, 596] on link "3" at bounding box center [617, 588] width 16 height 16
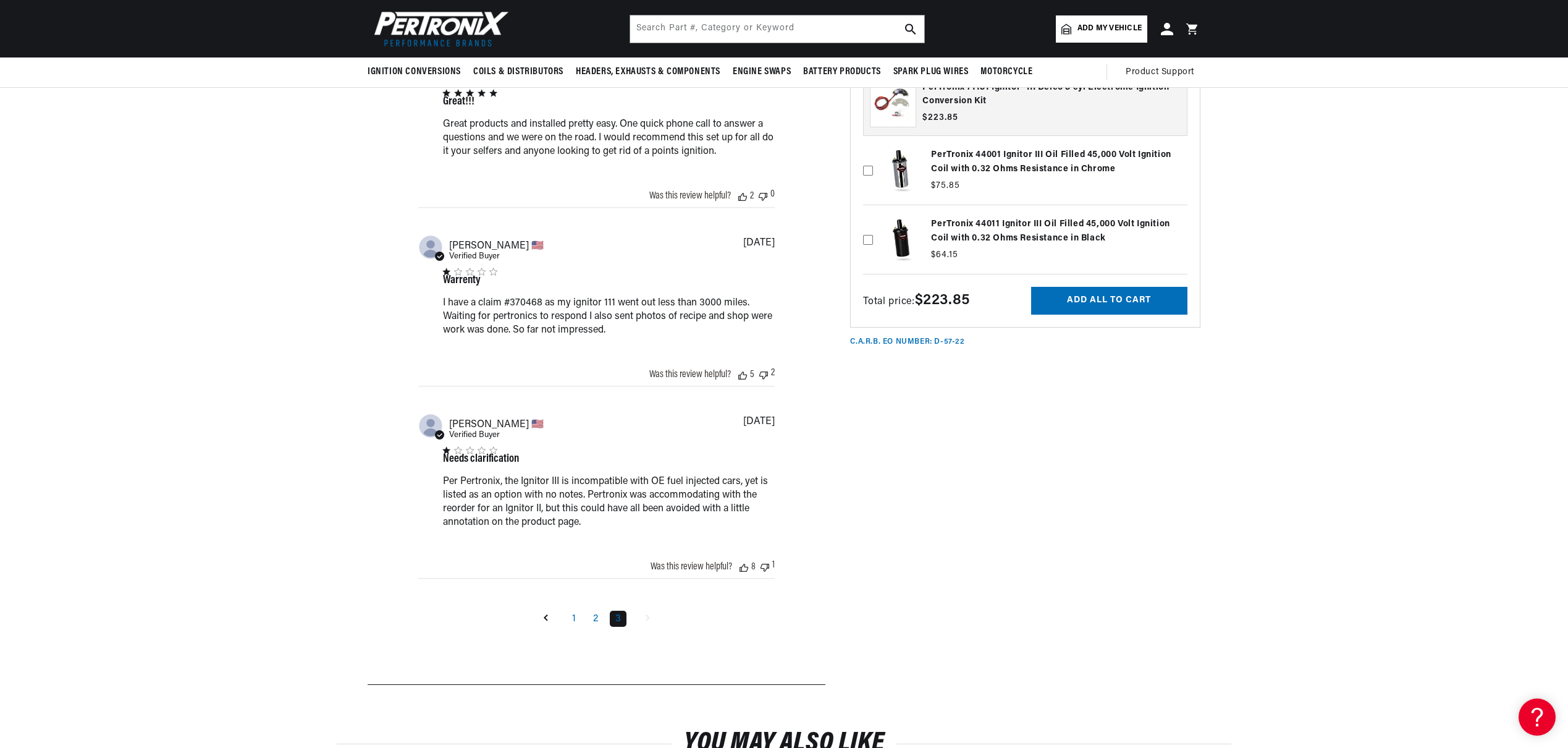
scroll to position [0, 771]
